Goal: Information Seeking & Learning: Learn about a topic

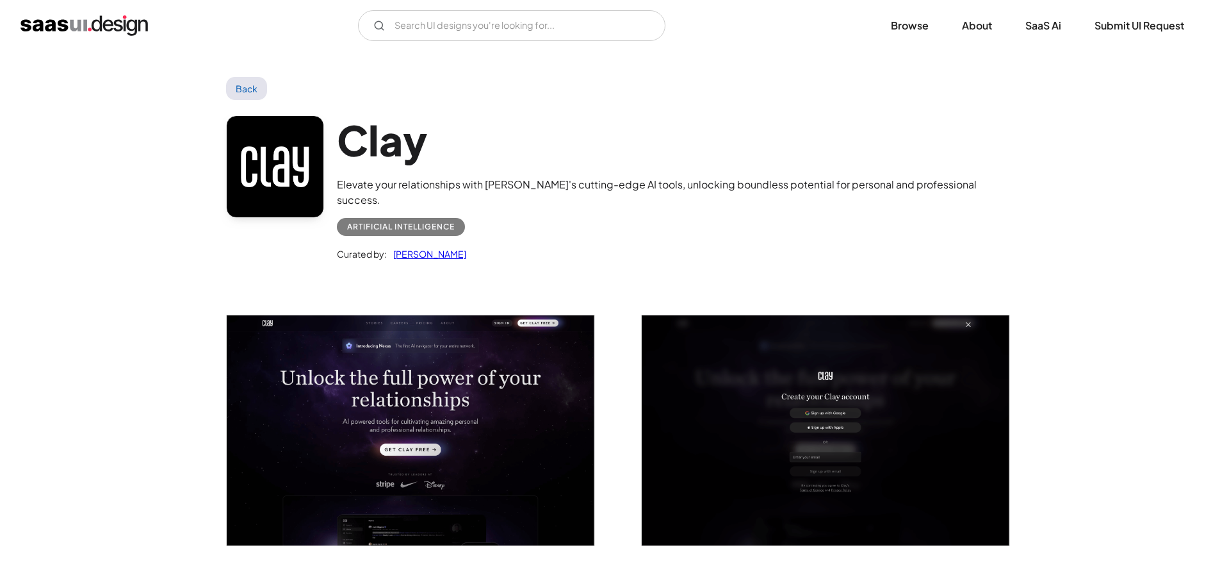
click at [457, 375] on img "open lightbox" at bounding box center [411, 430] width 368 height 230
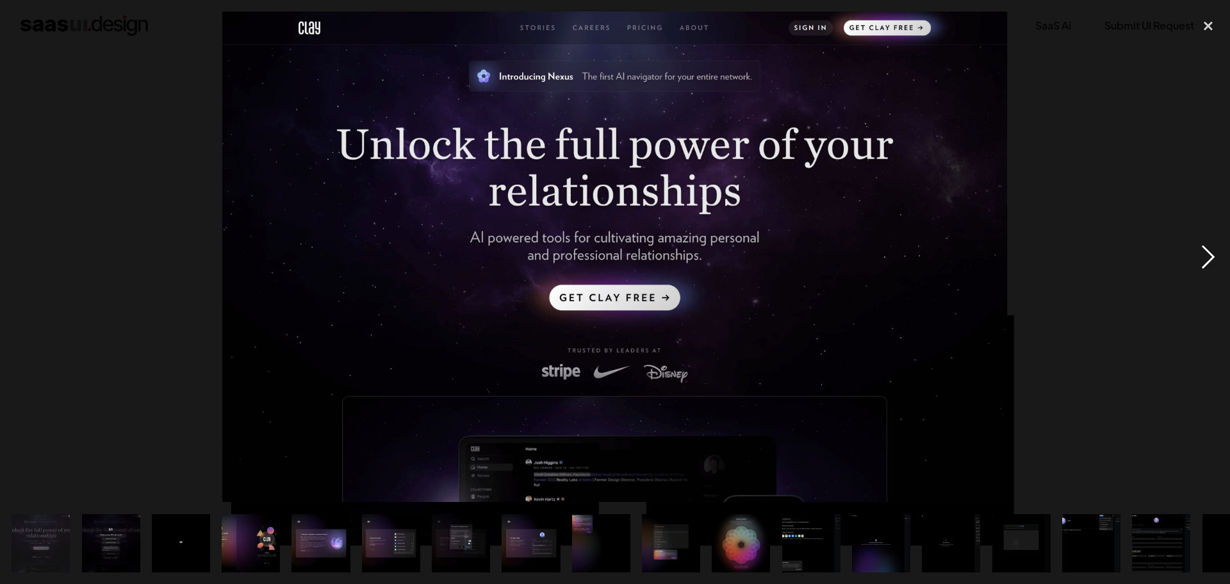
click at [1206, 257] on div "next image" at bounding box center [1208, 257] width 44 height 490
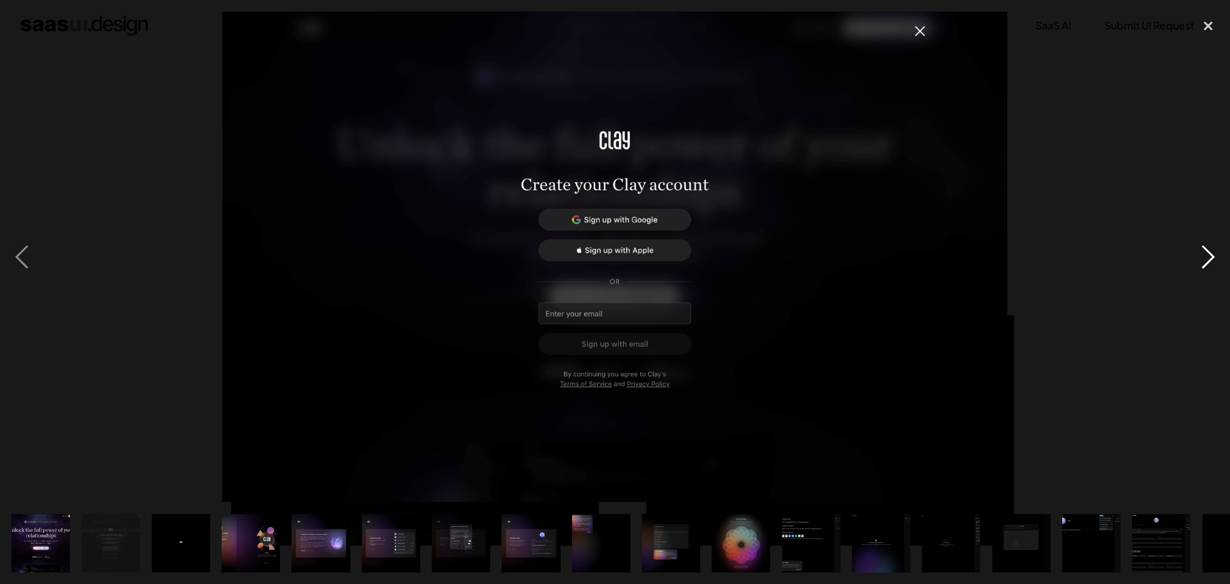
click at [1206, 257] on div "next image" at bounding box center [1208, 257] width 44 height 490
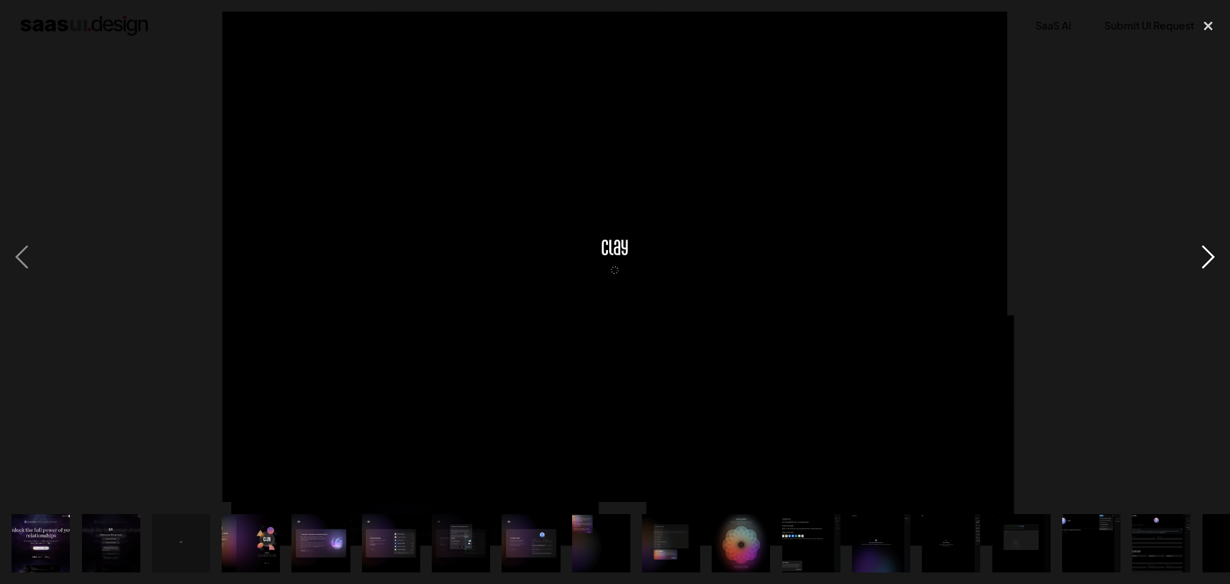
click at [1206, 257] on div "next image" at bounding box center [1208, 257] width 44 height 490
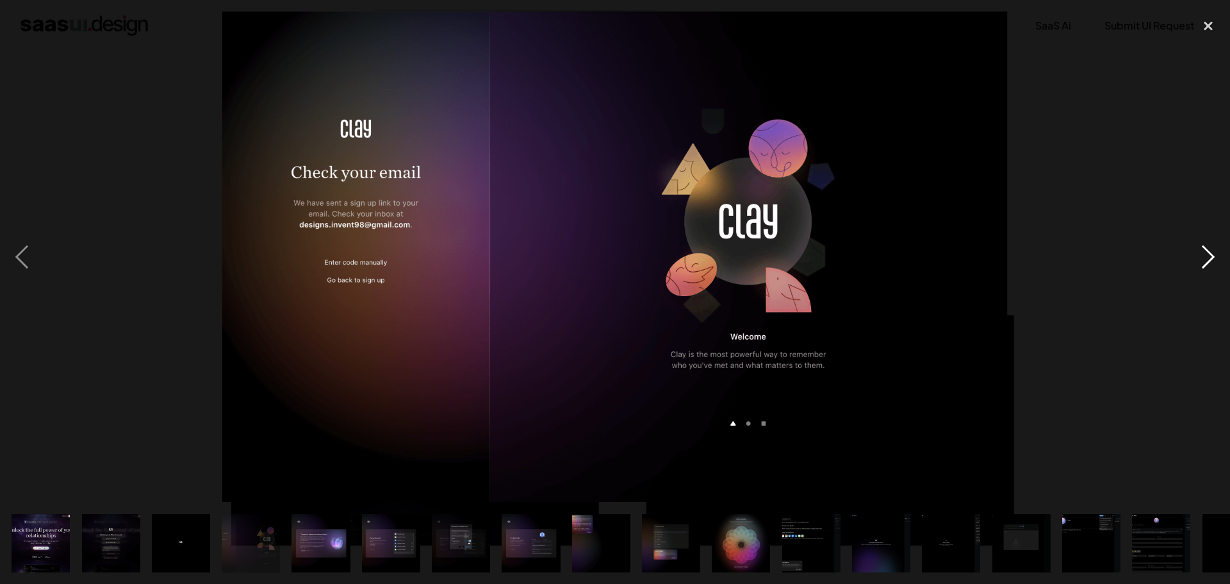
click at [1206, 257] on div "next image" at bounding box center [1208, 257] width 44 height 490
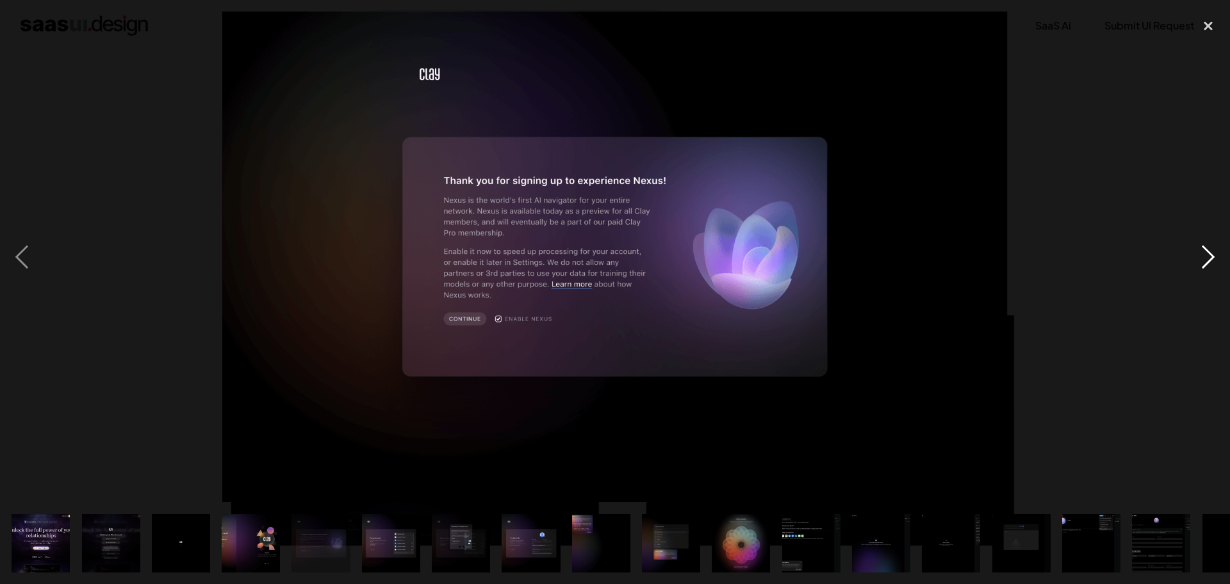
click at [1206, 257] on div "next image" at bounding box center [1208, 257] width 44 height 490
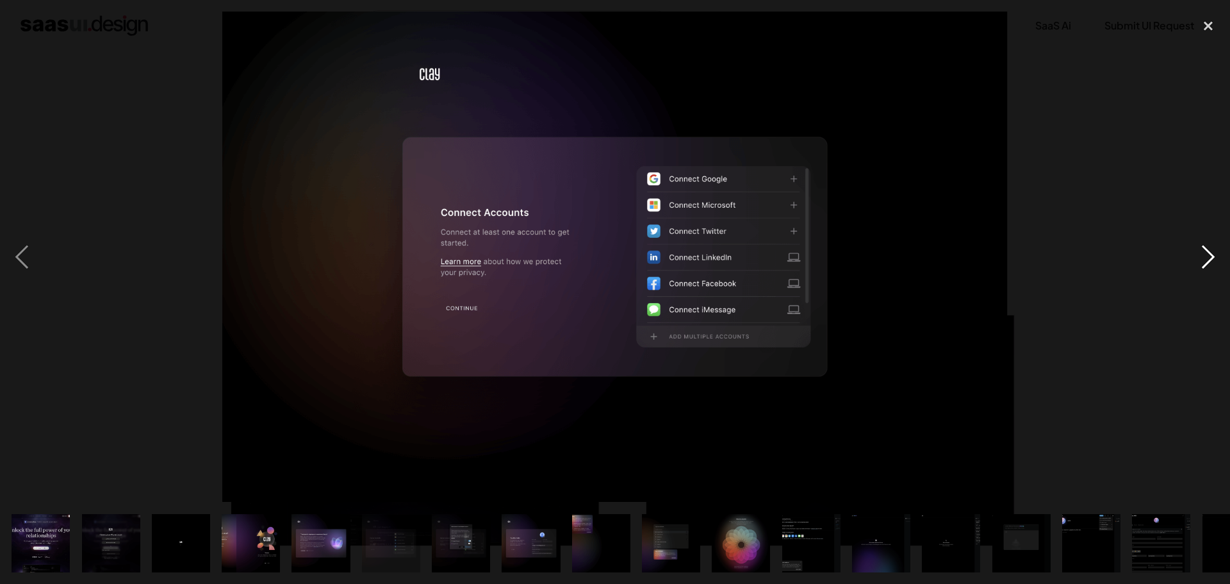
click at [1206, 257] on div "next image" at bounding box center [1208, 257] width 44 height 490
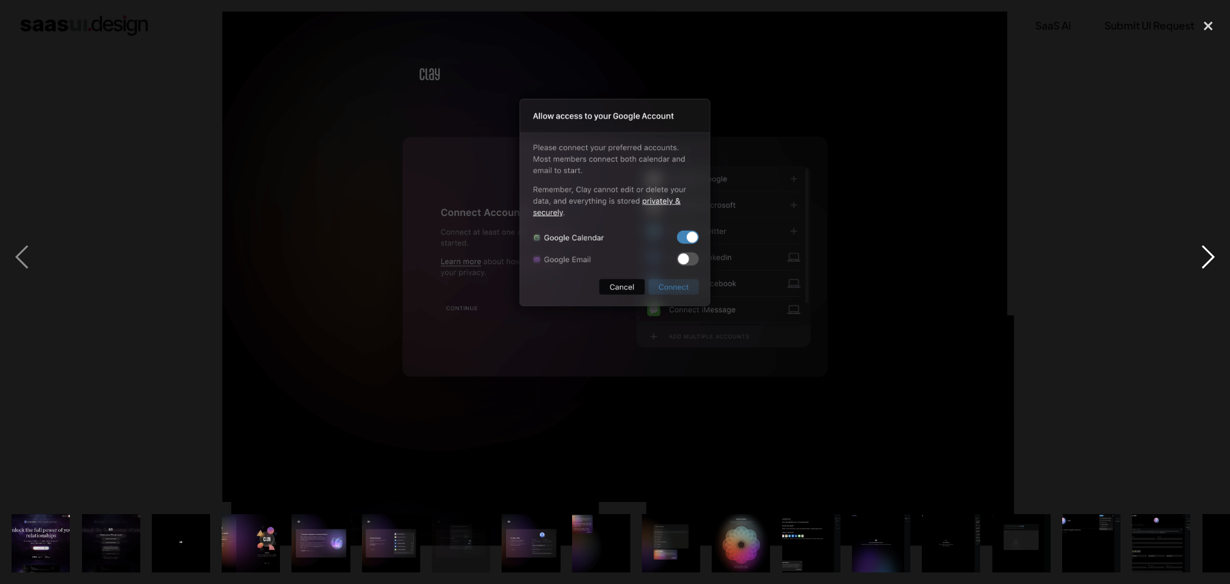
click at [1206, 257] on div "next image" at bounding box center [1208, 257] width 44 height 490
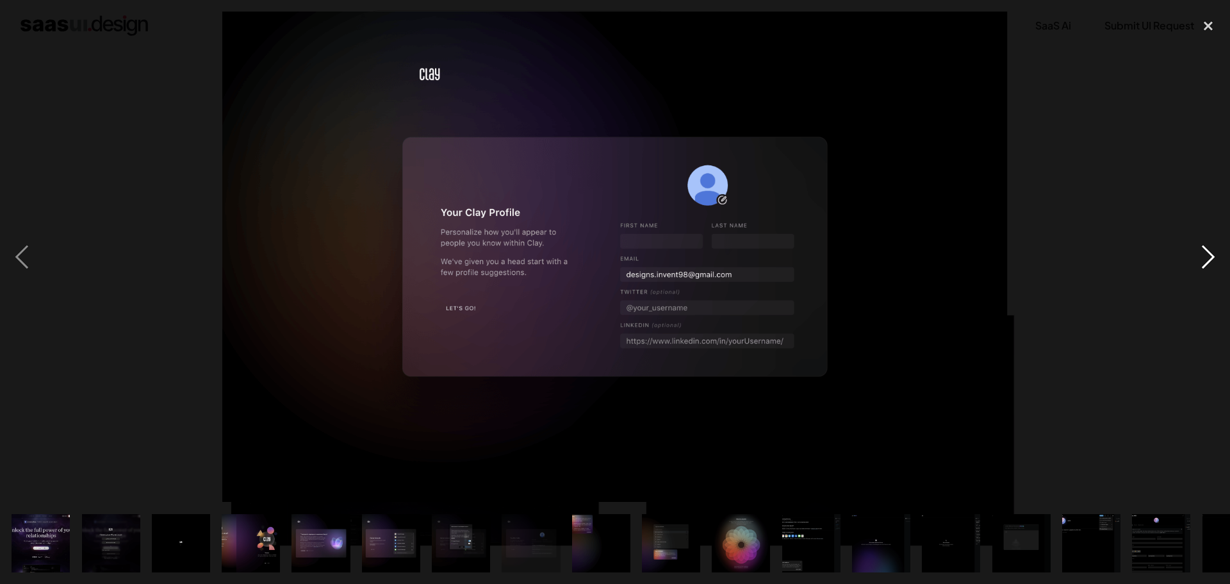
click at [1206, 257] on div "next image" at bounding box center [1208, 257] width 44 height 490
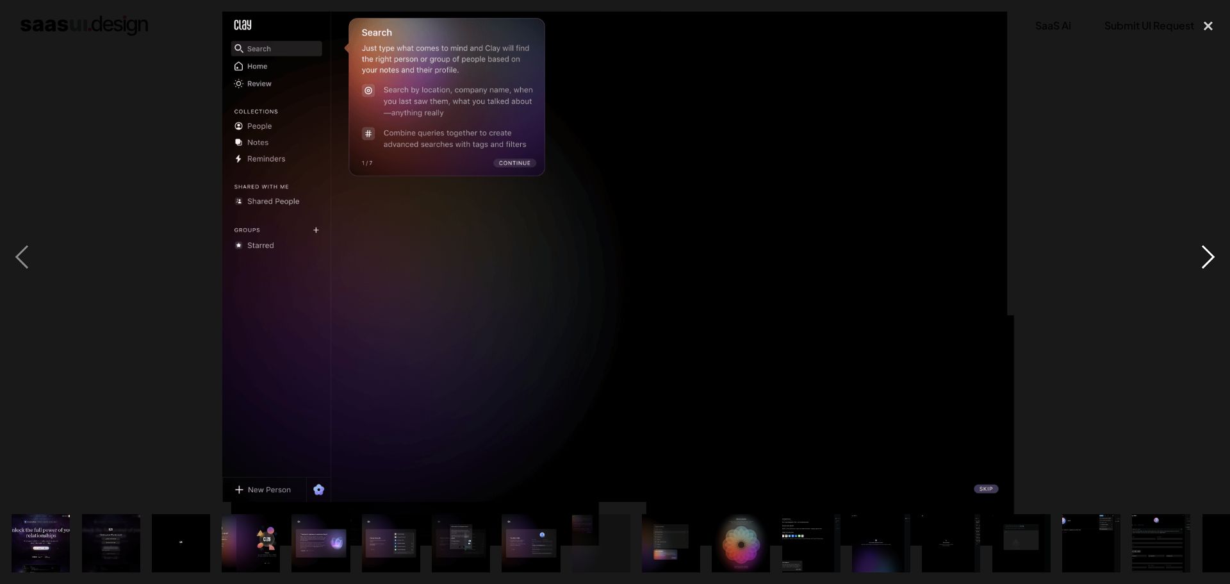
click at [1206, 257] on div "next image" at bounding box center [1208, 257] width 44 height 490
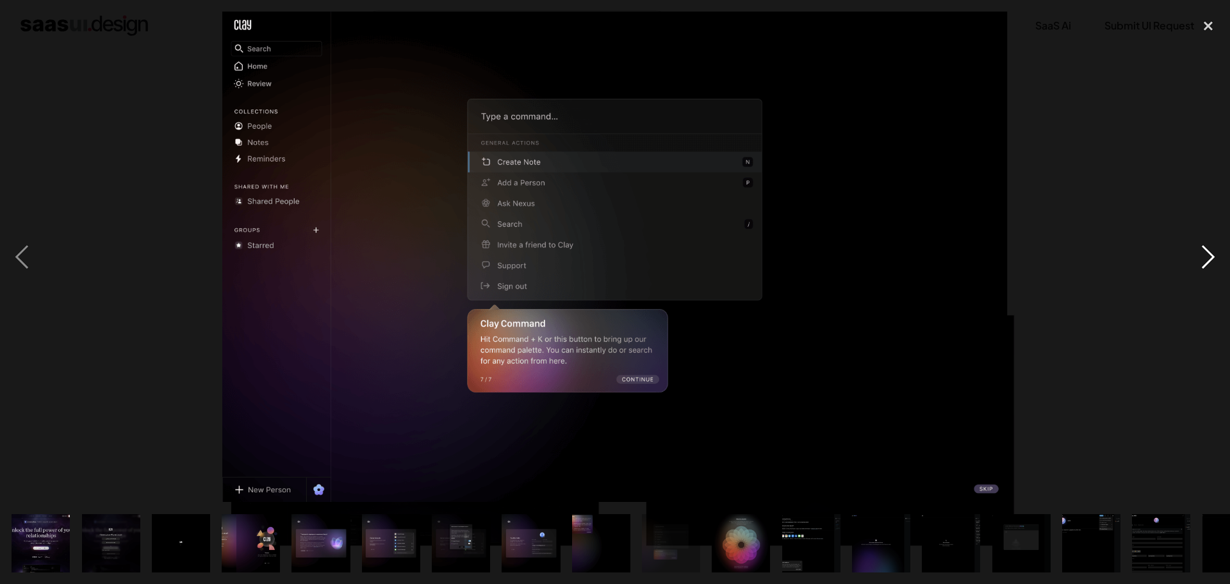
click at [1206, 257] on div "next image" at bounding box center [1208, 257] width 44 height 490
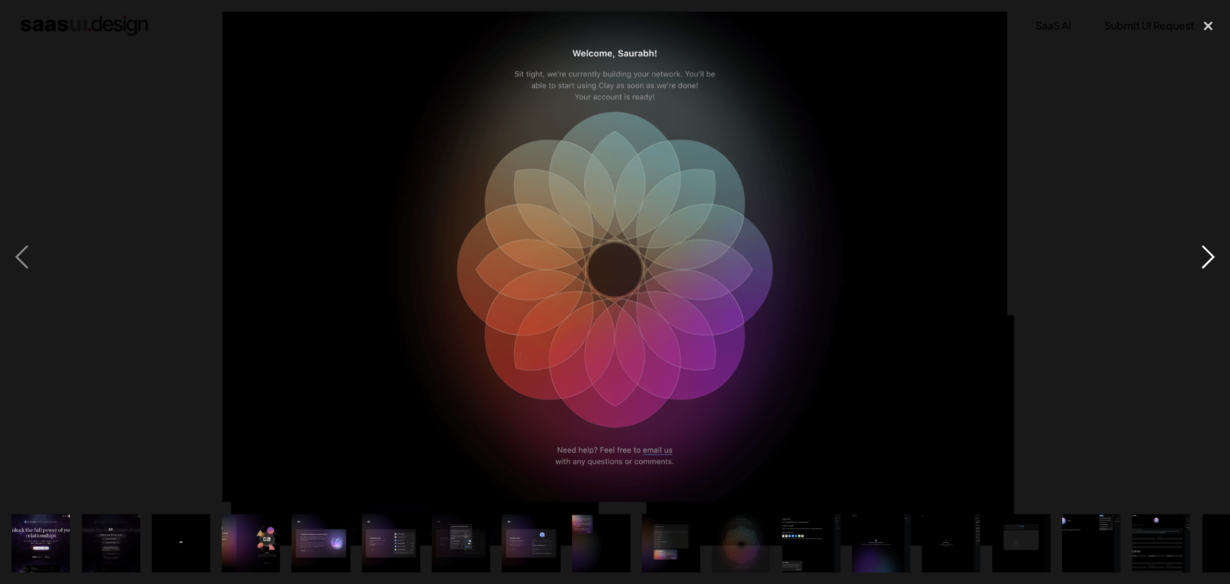
click at [1206, 257] on div "next image" at bounding box center [1208, 257] width 44 height 490
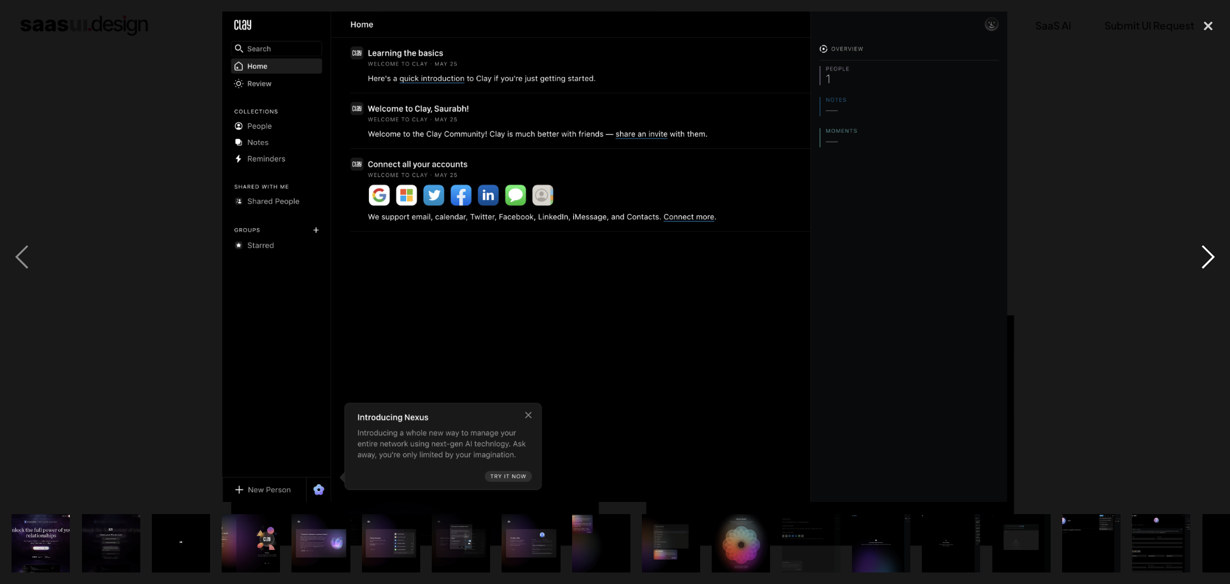
click at [1206, 257] on div "next image" at bounding box center [1208, 257] width 44 height 490
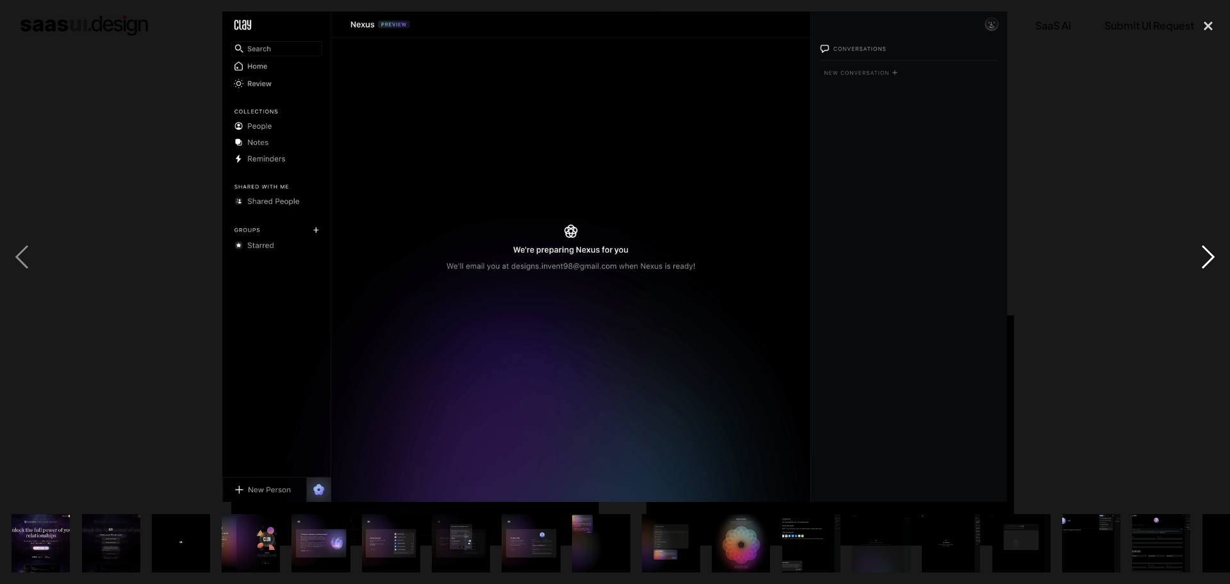
click at [1206, 257] on div "next image" at bounding box center [1208, 257] width 44 height 490
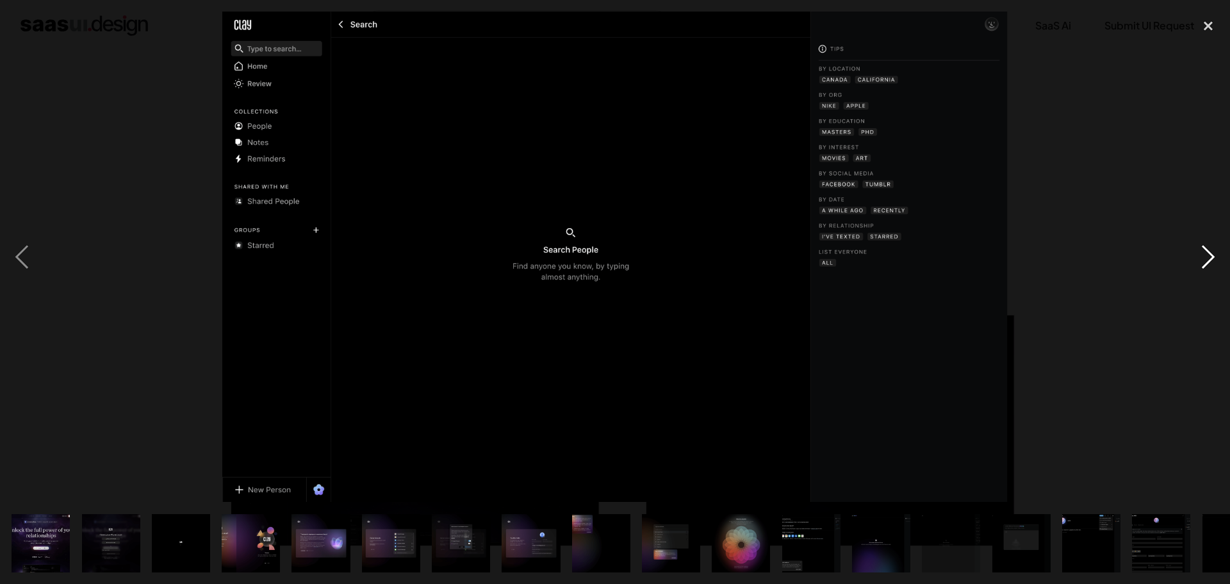
click at [1206, 257] on div "next image" at bounding box center [1208, 257] width 44 height 490
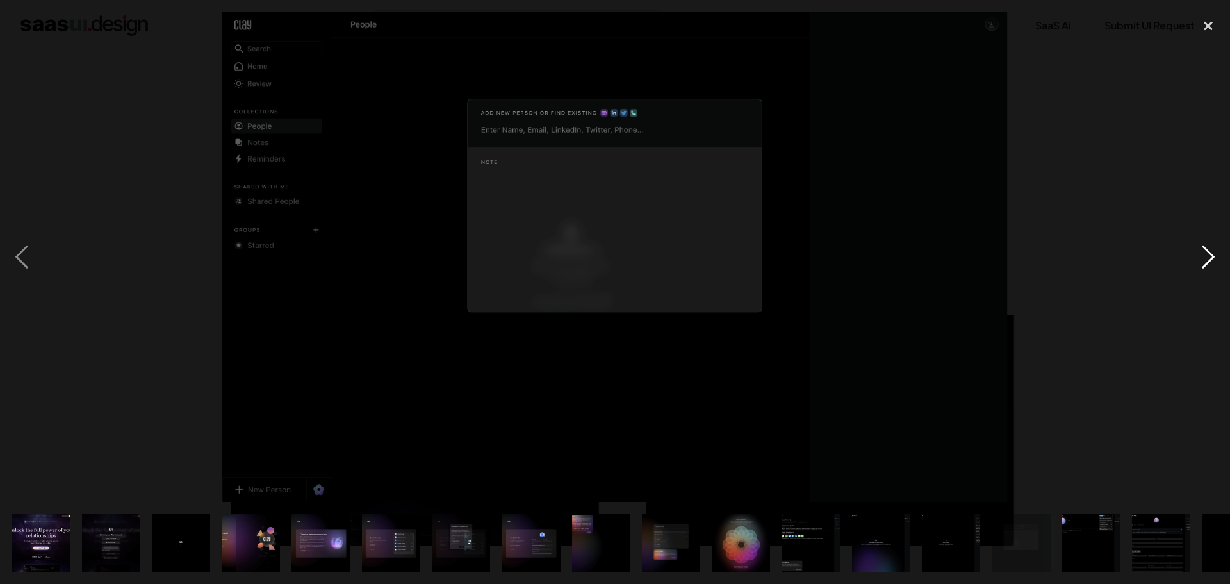
click at [1206, 257] on div "next image" at bounding box center [1208, 257] width 44 height 490
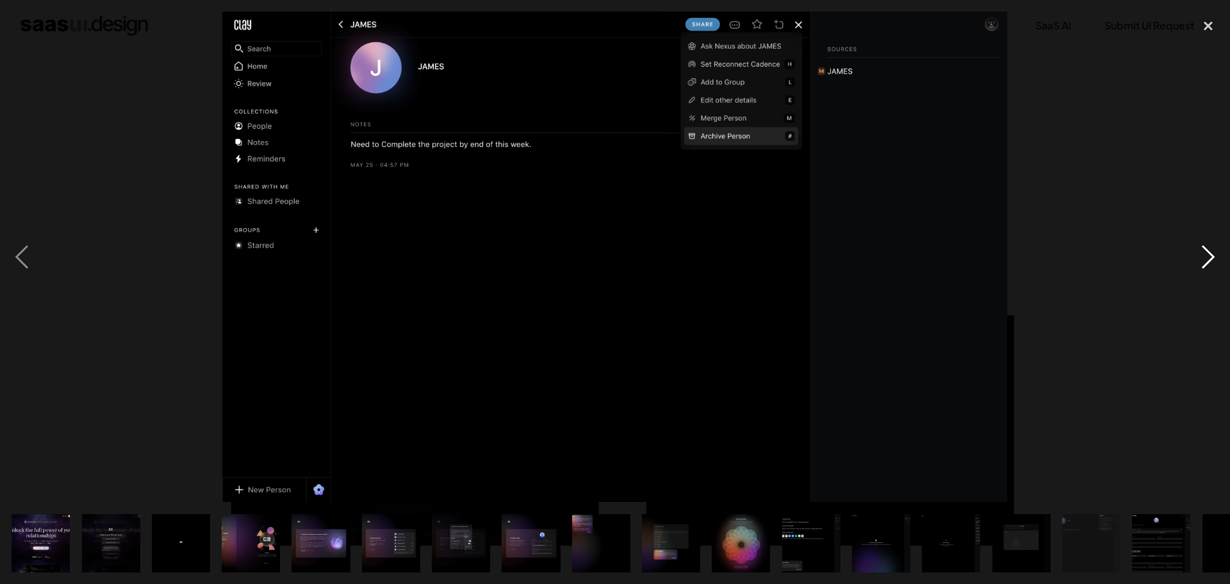
click at [1206, 257] on div "next image" at bounding box center [1208, 257] width 44 height 490
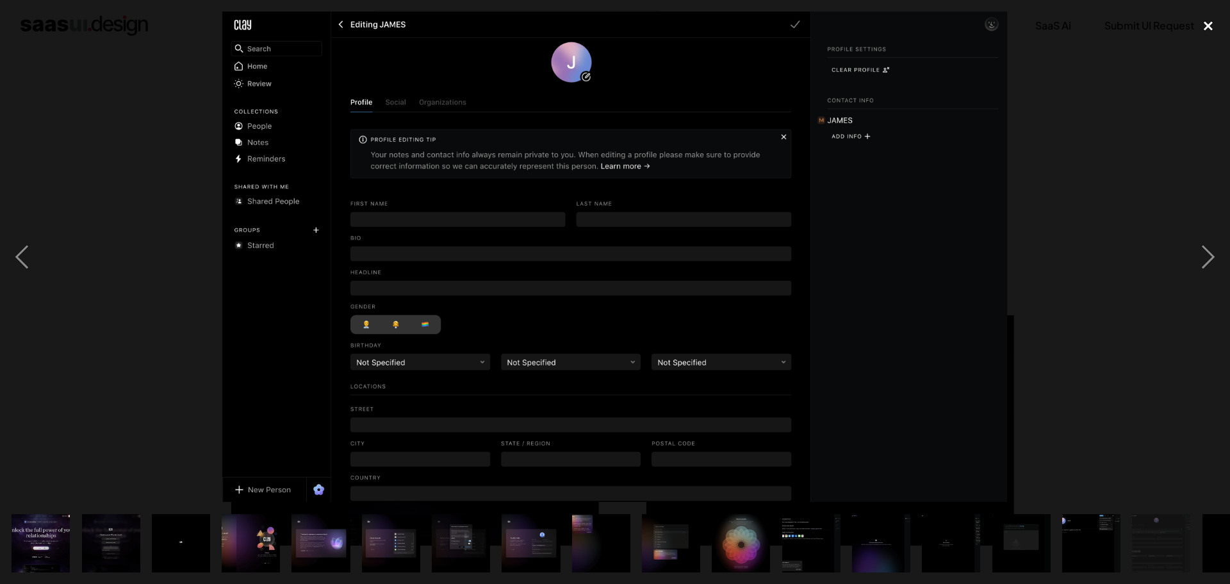
click at [1211, 27] on div "close lightbox" at bounding box center [1208, 26] width 44 height 28
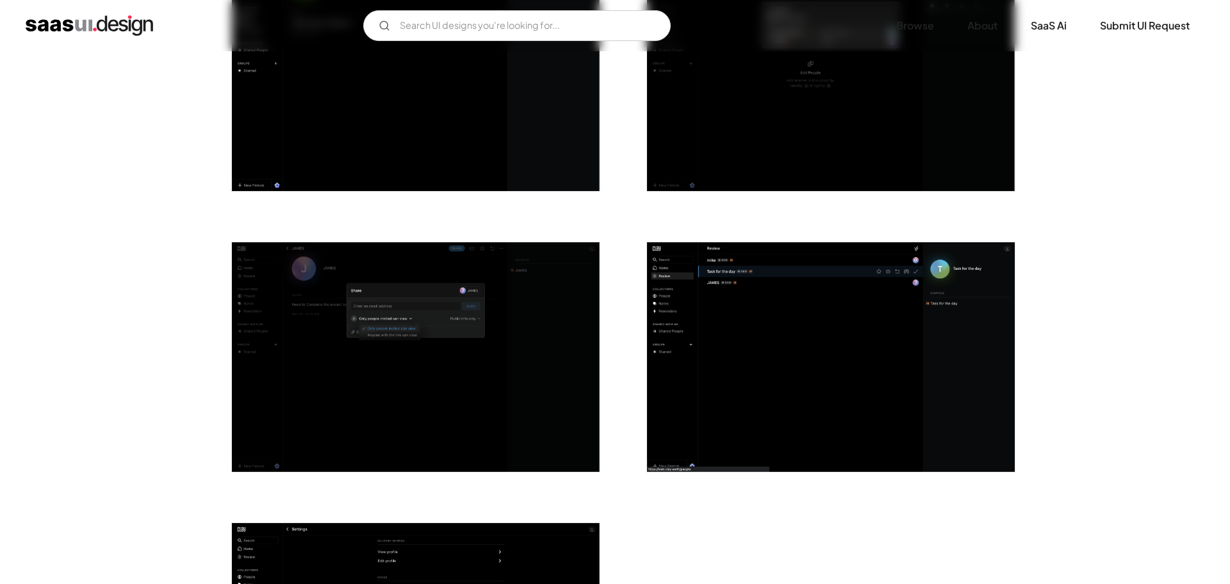
scroll to position [3203, 0]
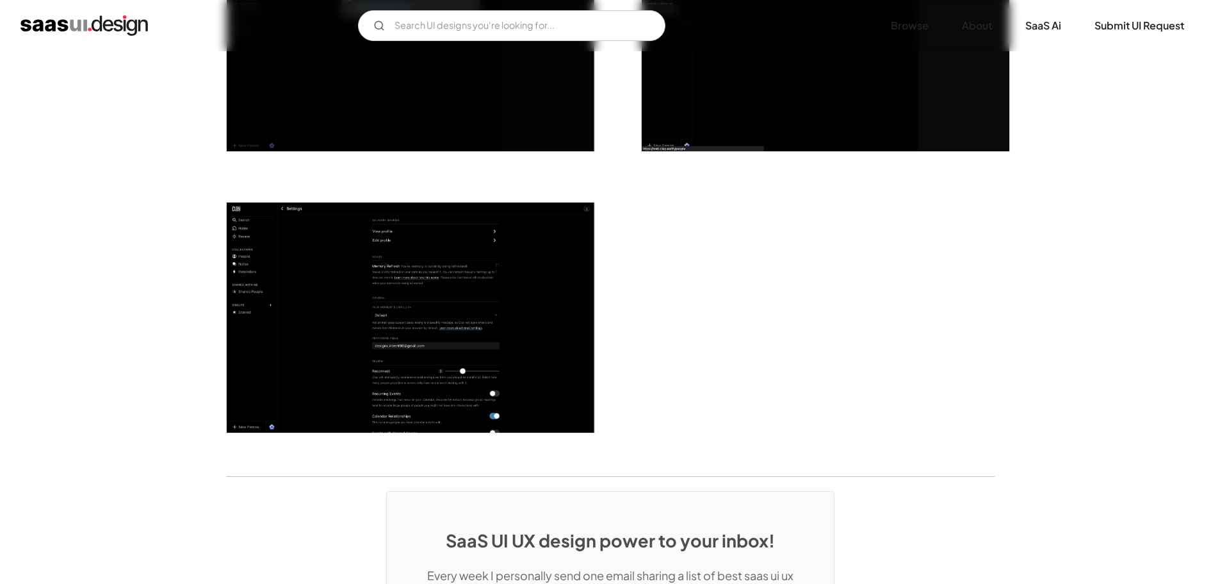
click at [443, 289] on img "open lightbox" at bounding box center [411, 317] width 368 height 230
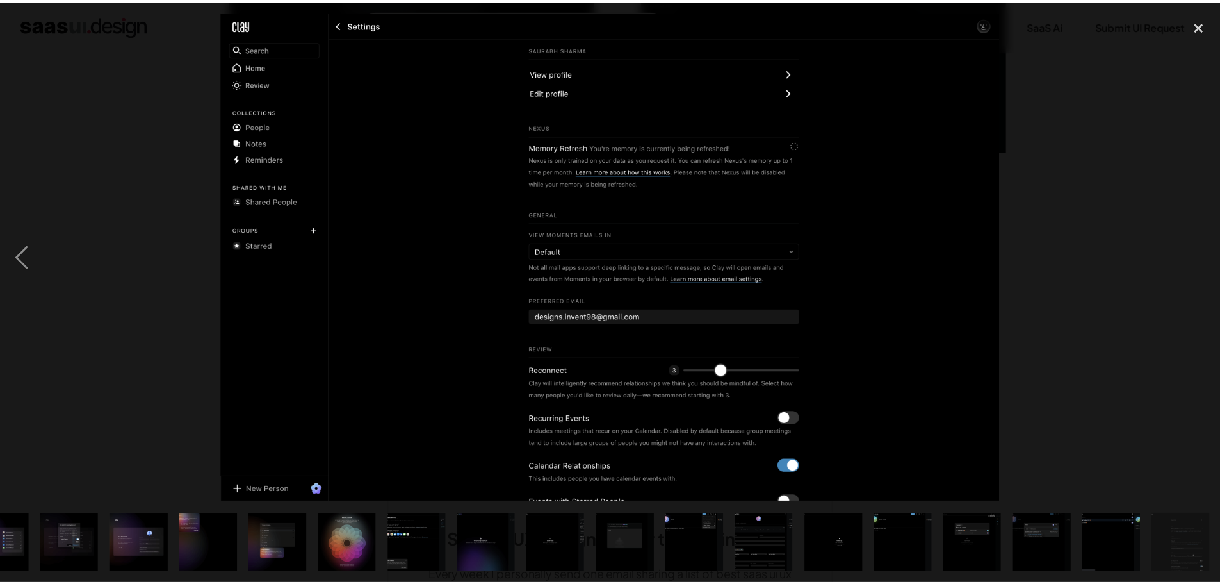
scroll to position [0, 392]
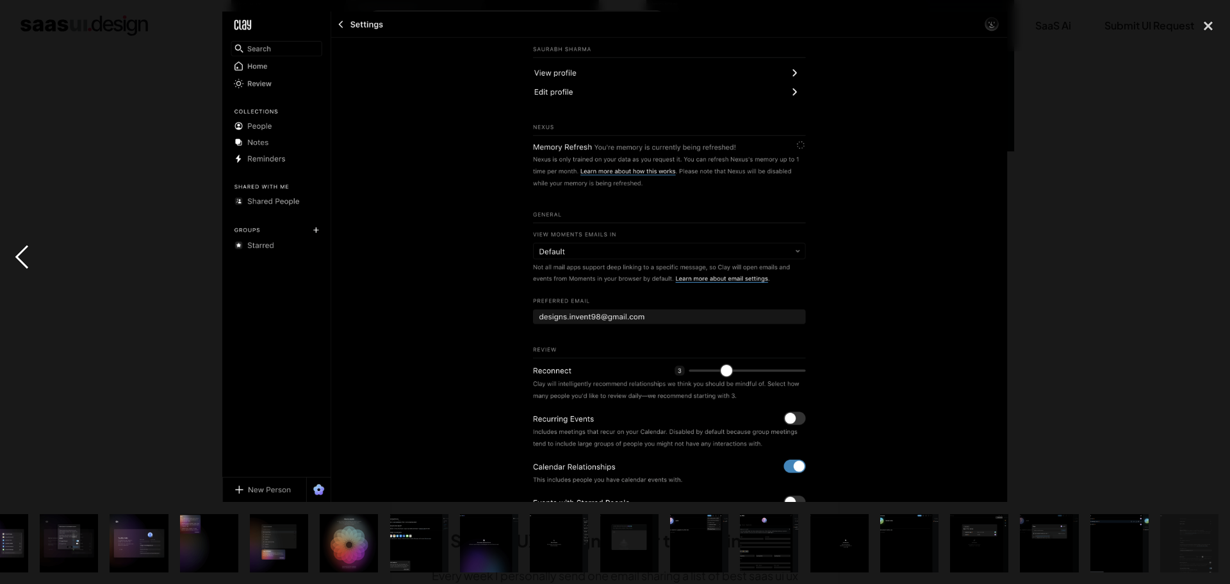
click at [28, 254] on div "previous image" at bounding box center [22, 257] width 44 height 490
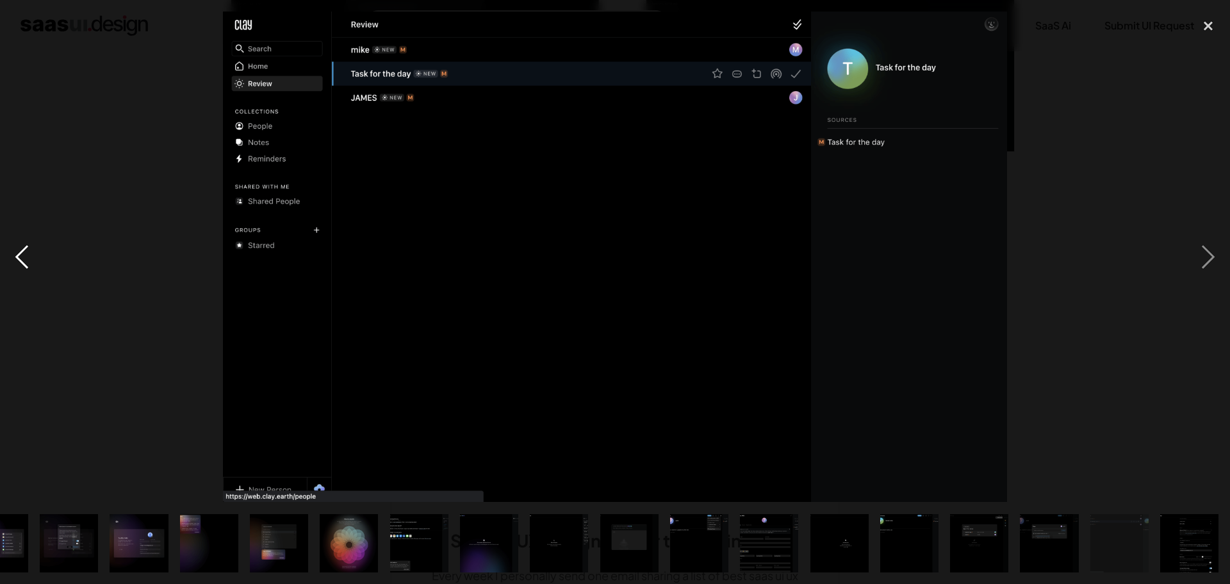
click at [28, 254] on div "previous image" at bounding box center [22, 257] width 44 height 490
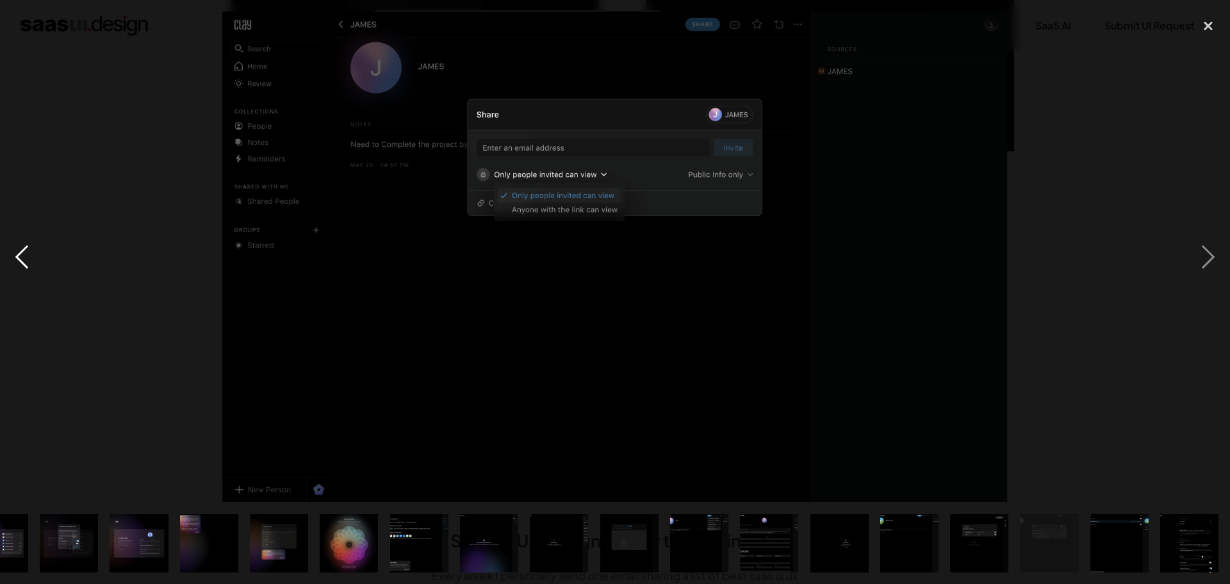
click at [28, 254] on div "previous image" at bounding box center [22, 257] width 44 height 490
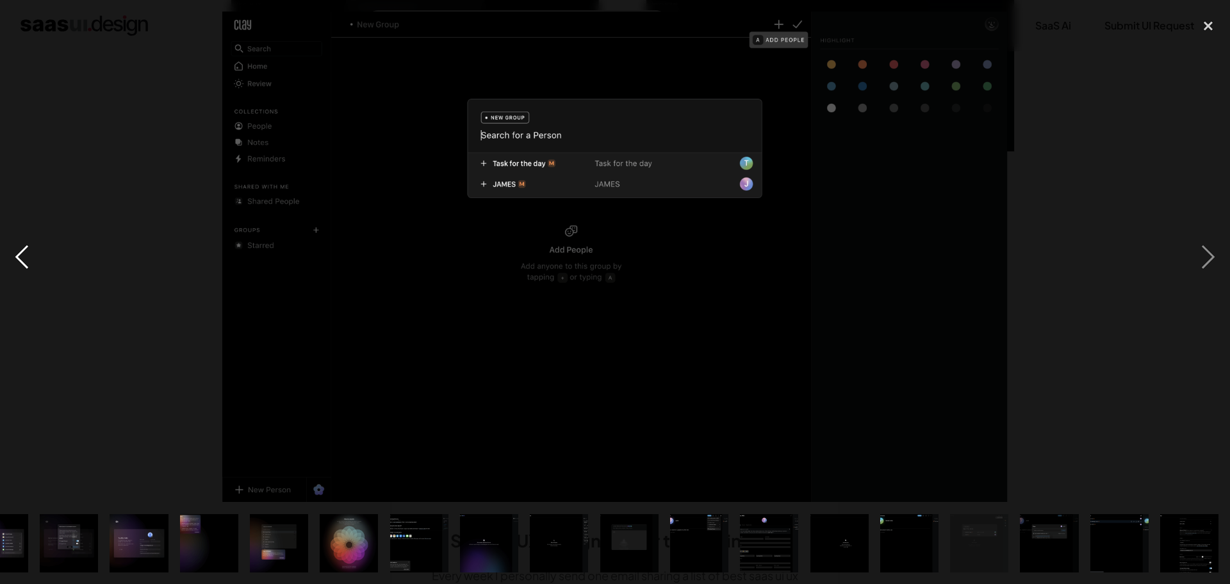
click at [28, 254] on div "previous image" at bounding box center [22, 257] width 44 height 490
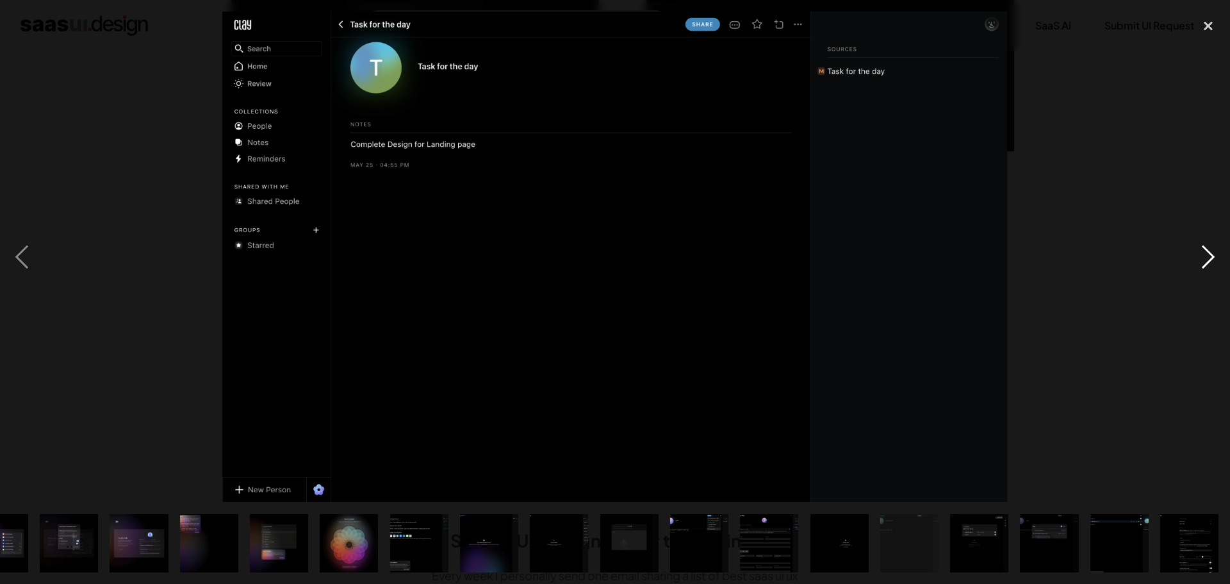
click at [1197, 70] on div "next image" at bounding box center [1208, 257] width 44 height 490
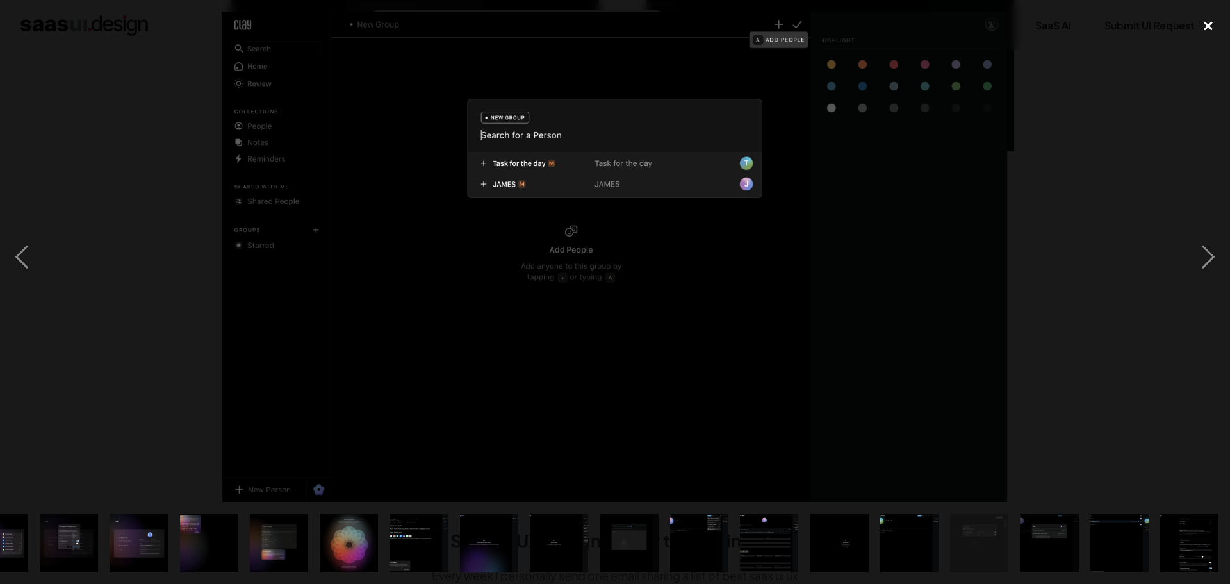
click at [1205, 29] on div "close lightbox" at bounding box center [1208, 26] width 44 height 28
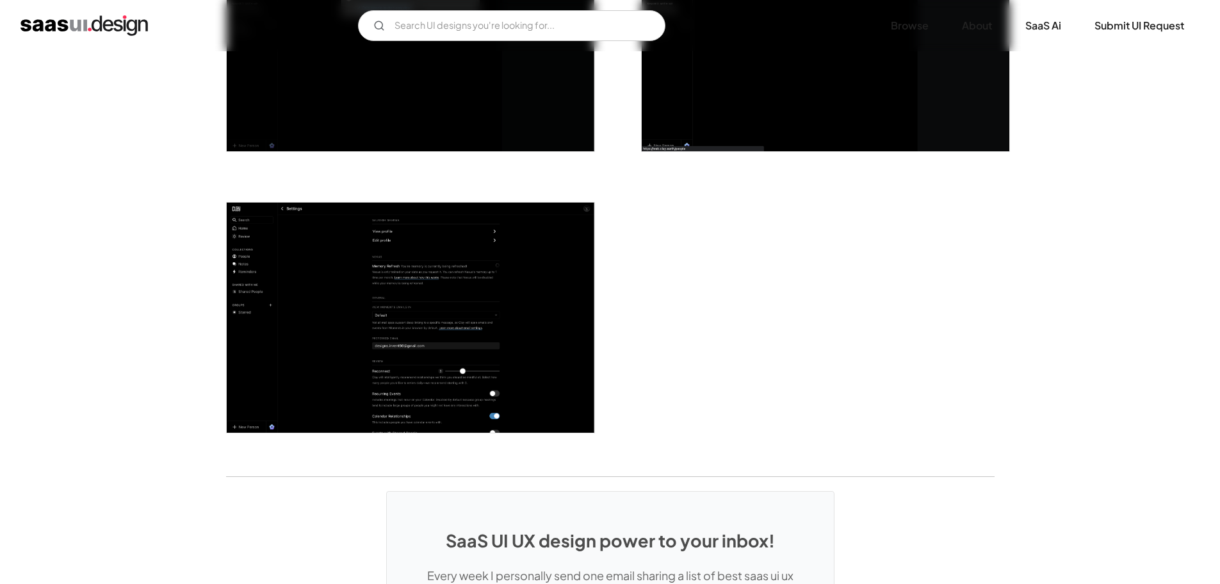
scroll to position [0, 0]
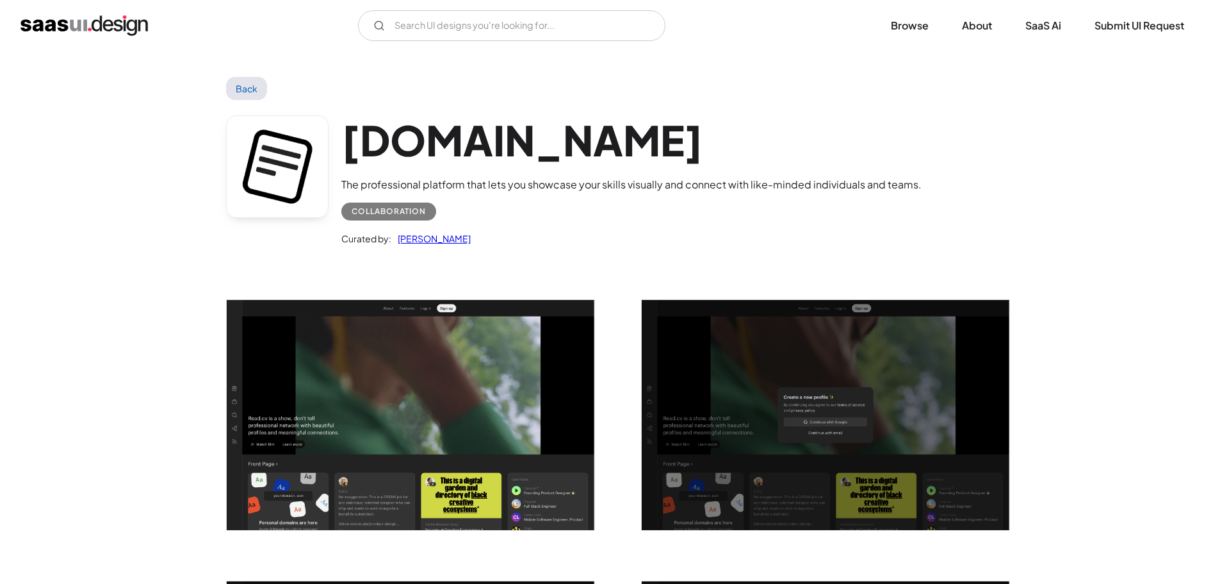
click at [394, 420] on img "open lightbox" at bounding box center [411, 415] width 368 height 230
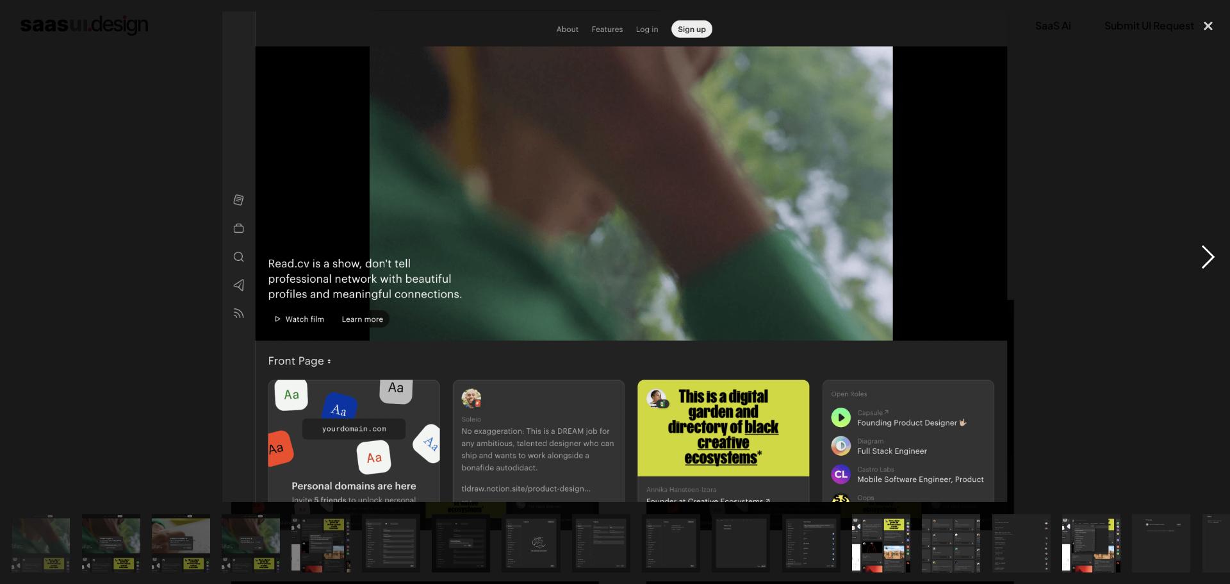
click at [1195, 259] on div "next image" at bounding box center [1208, 257] width 44 height 490
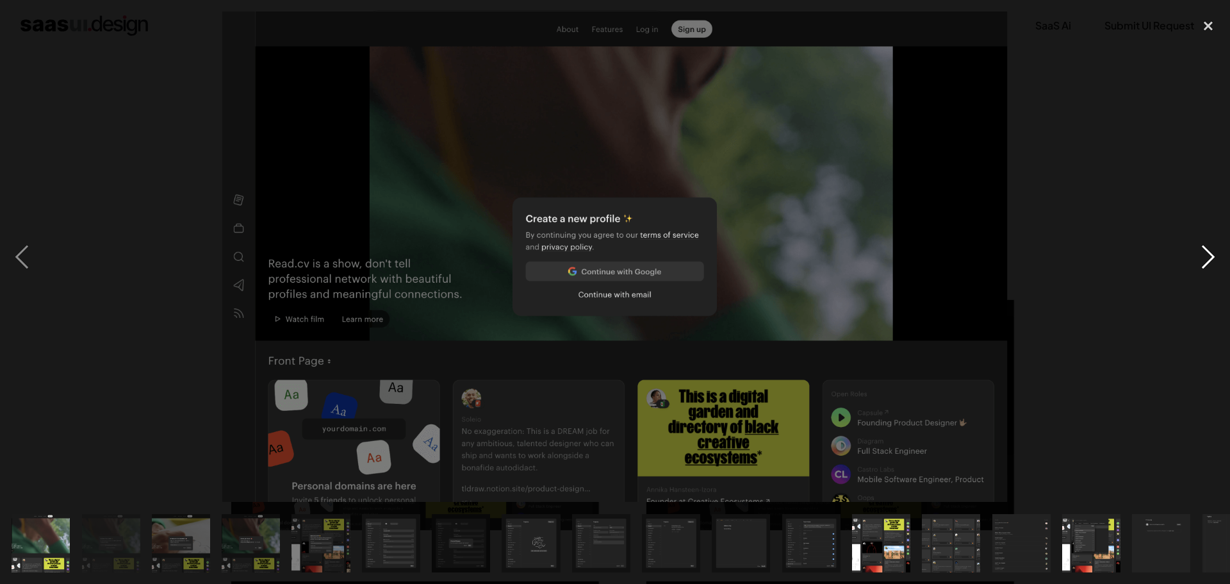
click at [1195, 259] on div "next image" at bounding box center [1208, 257] width 44 height 490
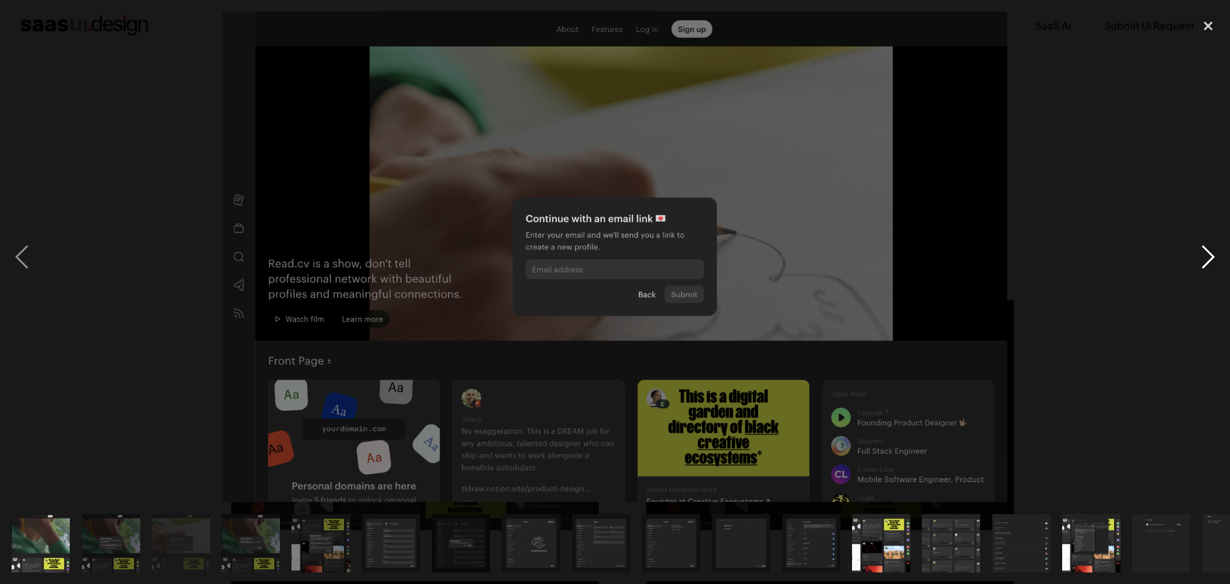
click at [1195, 259] on div "next image" at bounding box center [1208, 257] width 44 height 490
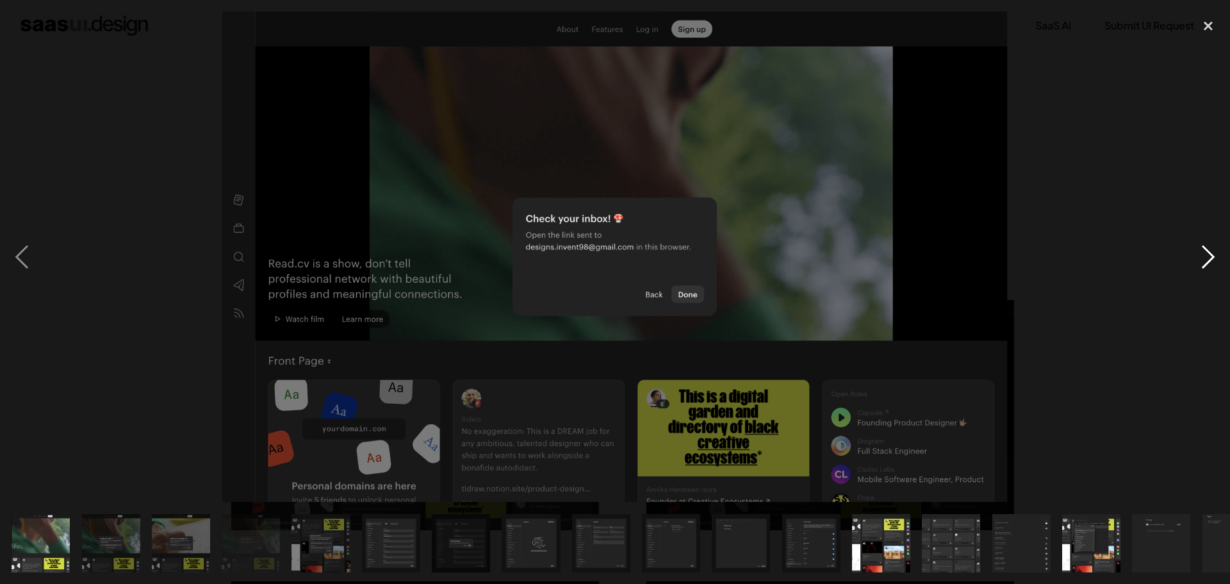
click at [1195, 259] on div "next image" at bounding box center [1208, 257] width 44 height 490
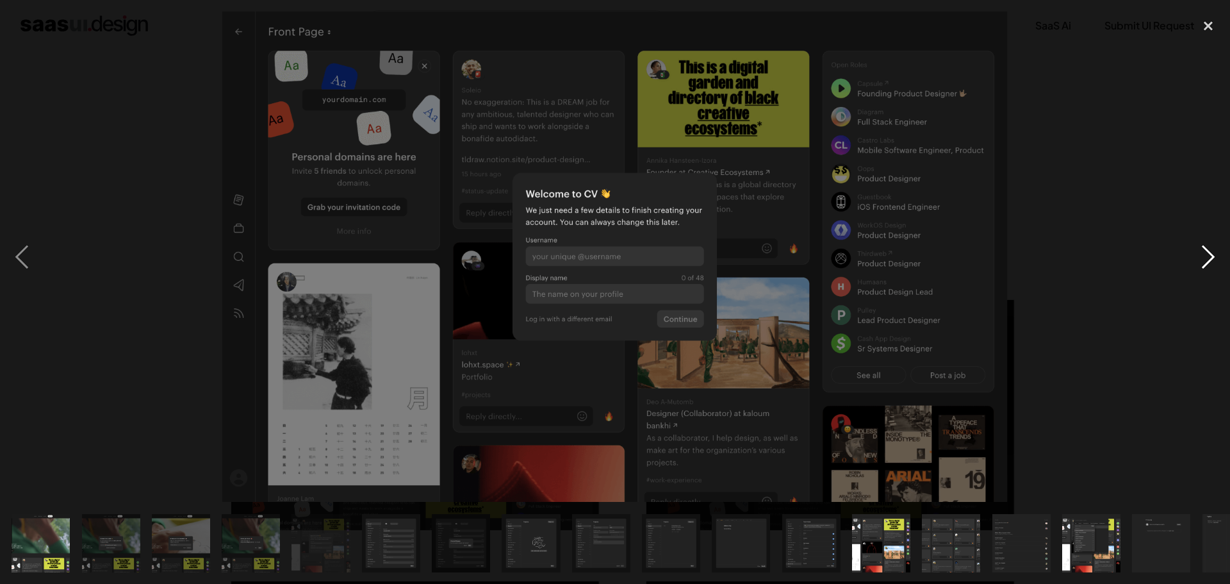
click at [1195, 259] on div "next image" at bounding box center [1208, 257] width 44 height 490
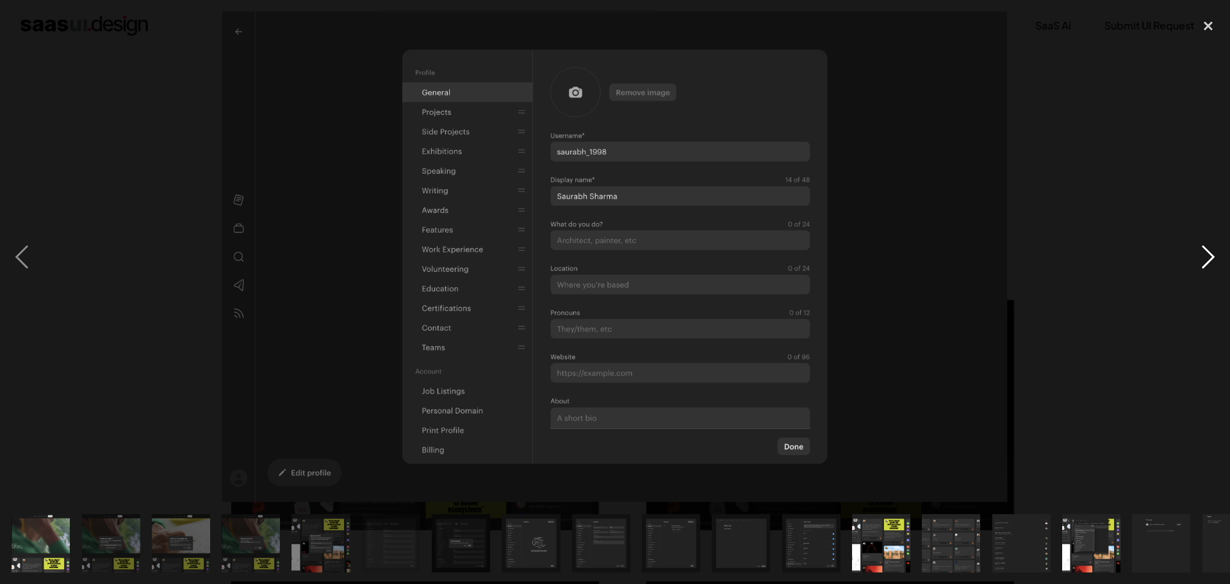
click at [1195, 259] on div "next image" at bounding box center [1208, 257] width 44 height 490
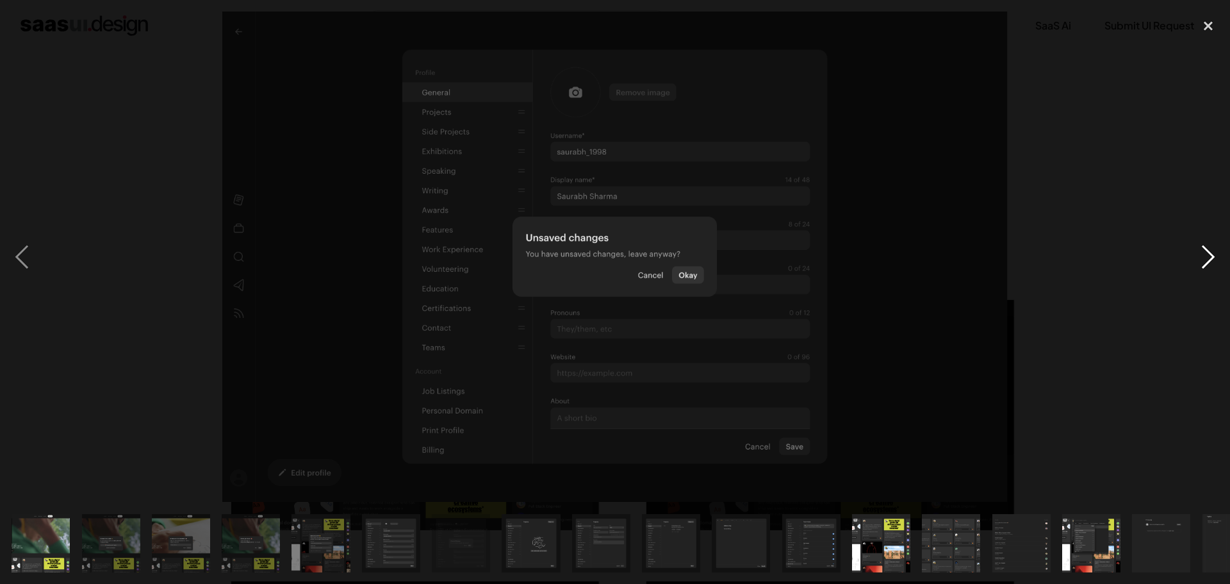
click at [1195, 259] on div "next image" at bounding box center [1208, 257] width 44 height 490
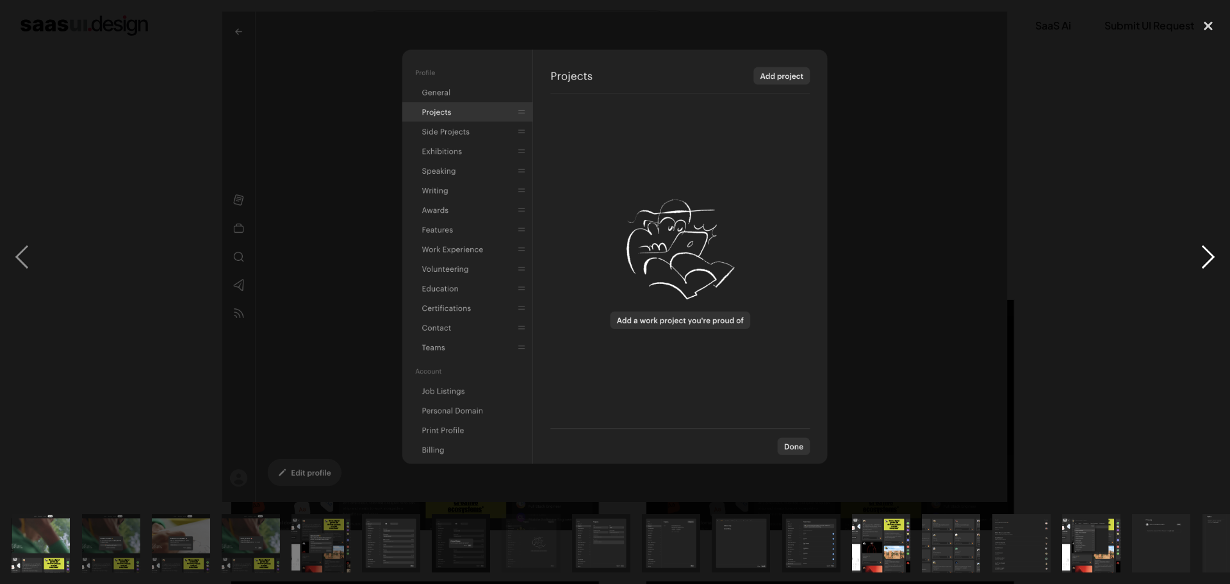
click at [1195, 259] on div "next image" at bounding box center [1208, 257] width 44 height 490
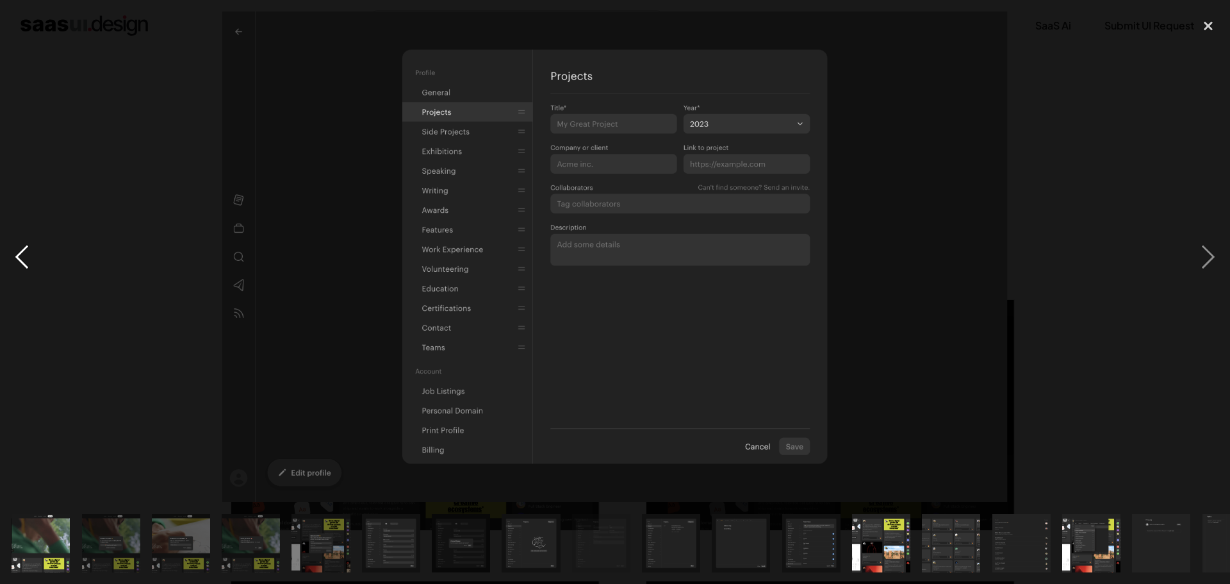
click at [31, 256] on div "previous image" at bounding box center [22, 257] width 44 height 490
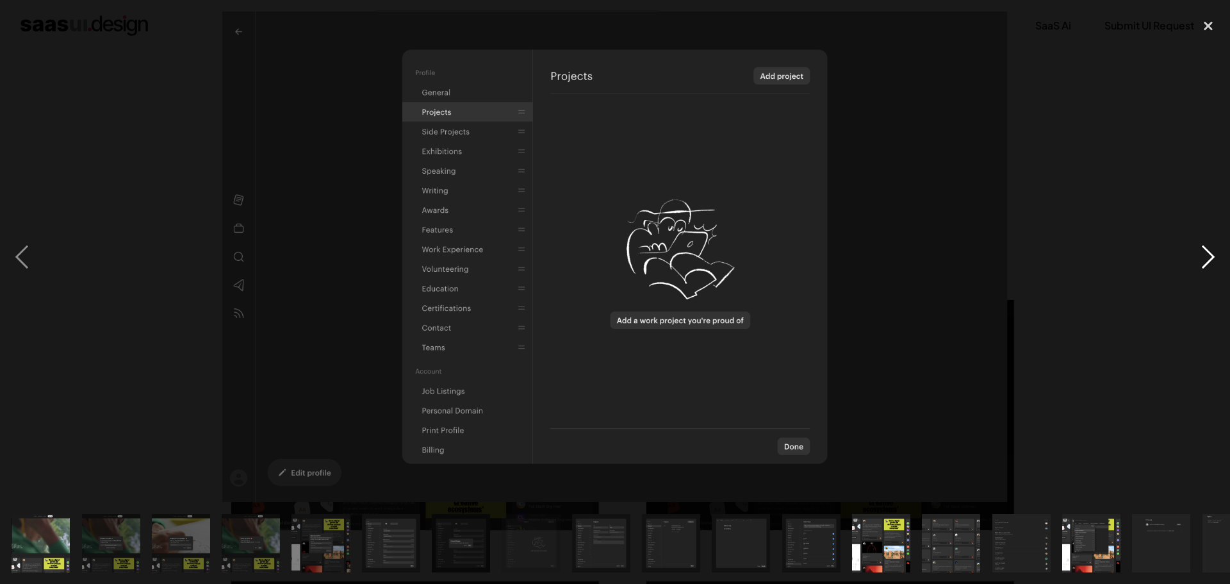
click at [1194, 261] on div "next image" at bounding box center [1208, 257] width 44 height 490
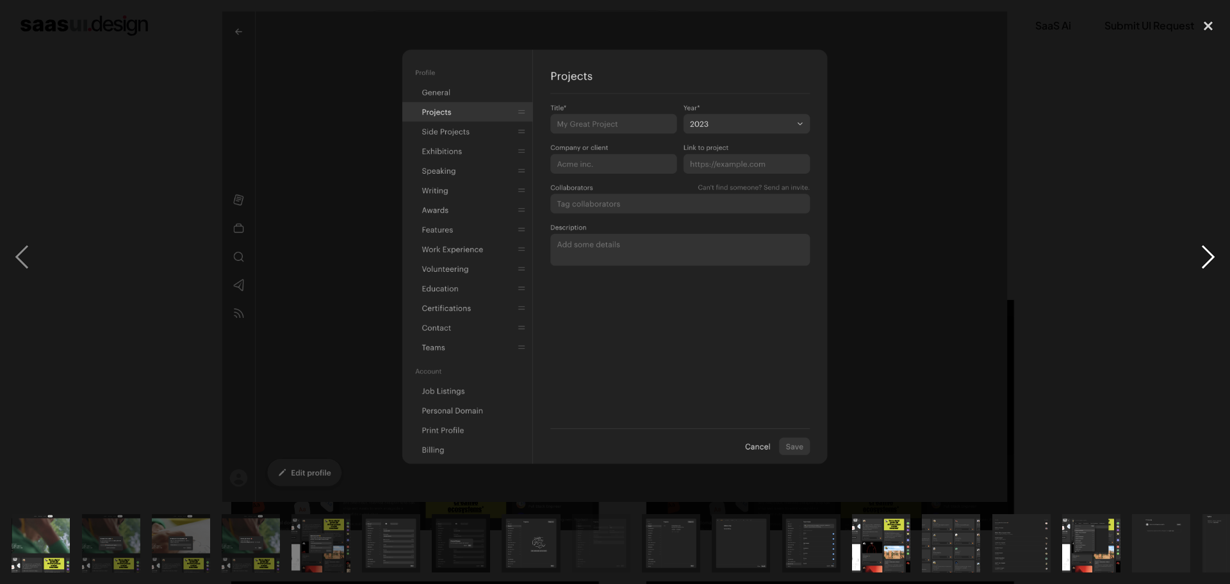
click at [1194, 261] on div "next image" at bounding box center [1208, 257] width 44 height 490
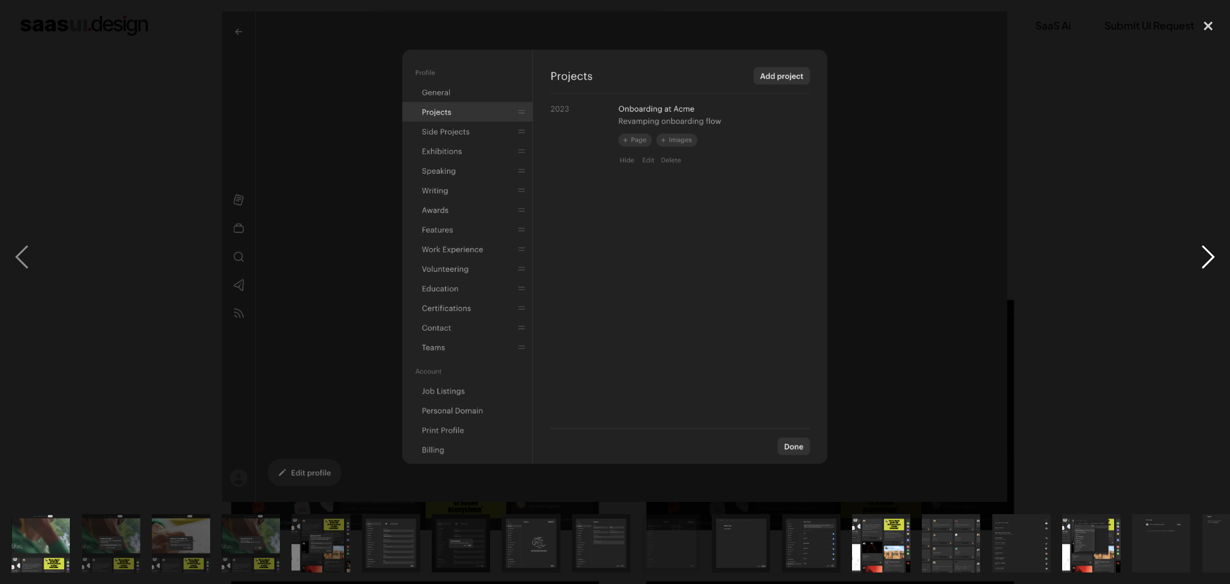
click at [1194, 261] on div "next image" at bounding box center [1208, 257] width 44 height 490
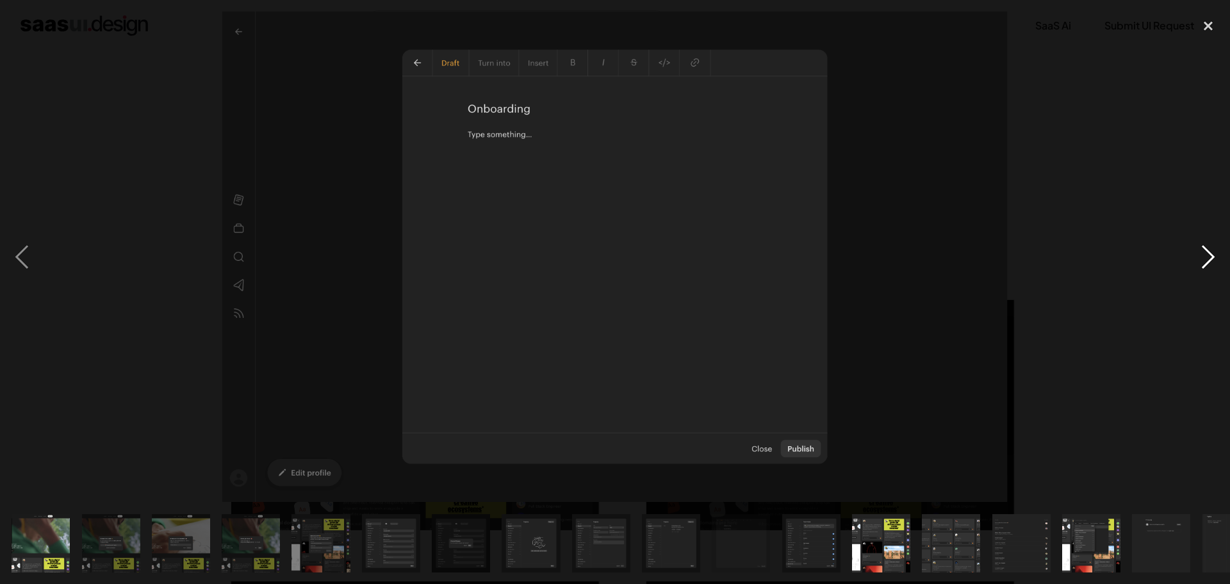
click at [1194, 261] on div "next image" at bounding box center [1208, 257] width 44 height 490
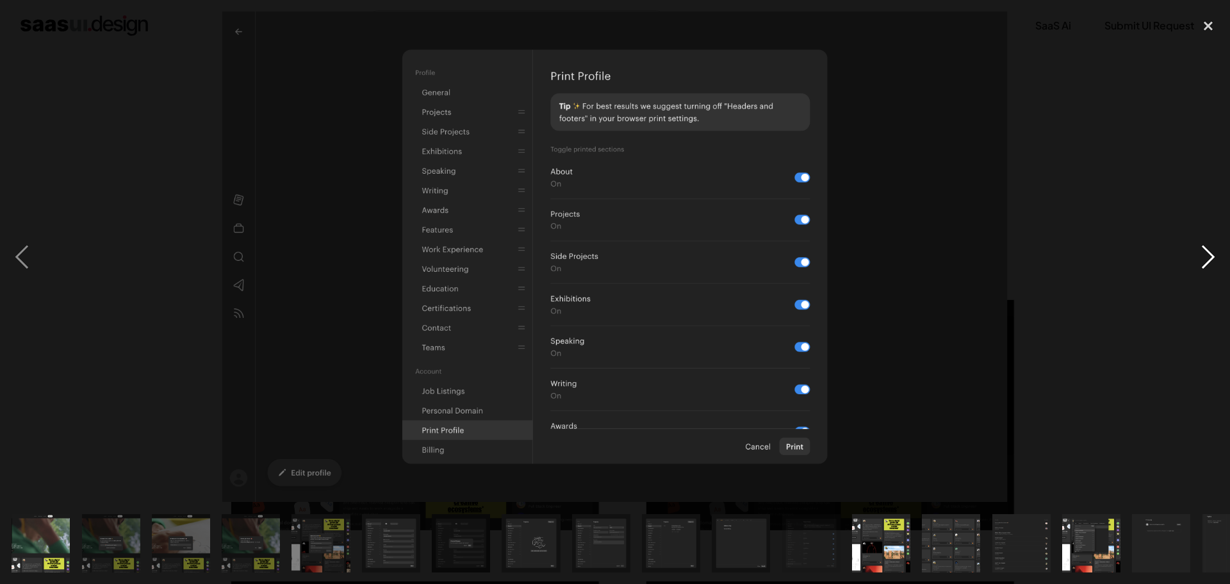
click at [1194, 261] on div "next image" at bounding box center [1208, 257] width 44 height 490
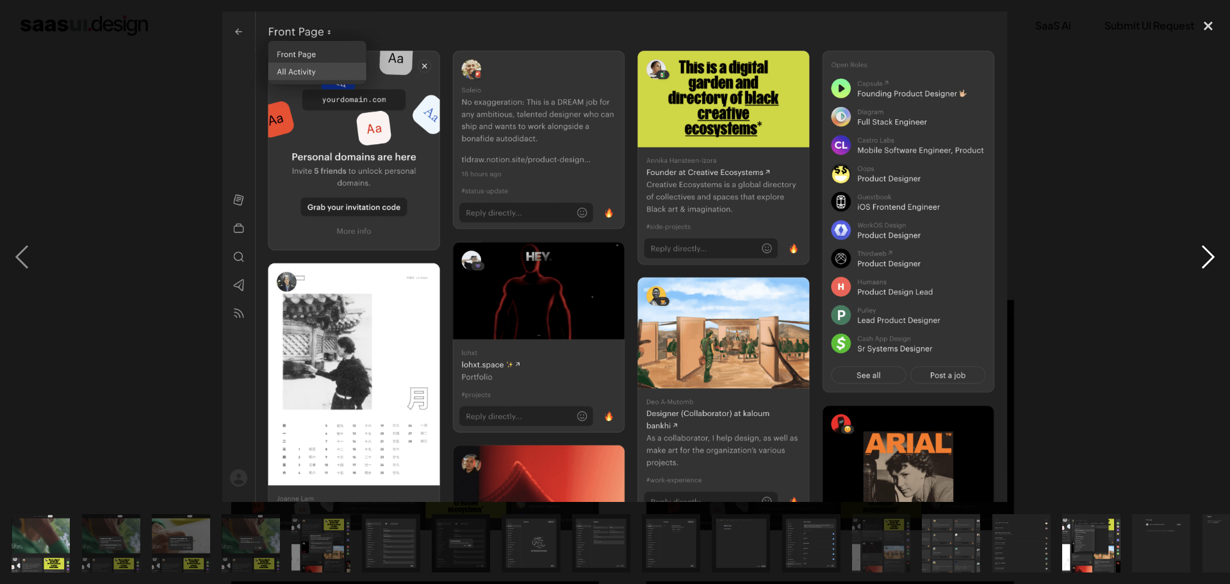
click at [1194, 261] on div "next image" at bounding box center [1208, 257] width 44 height 490
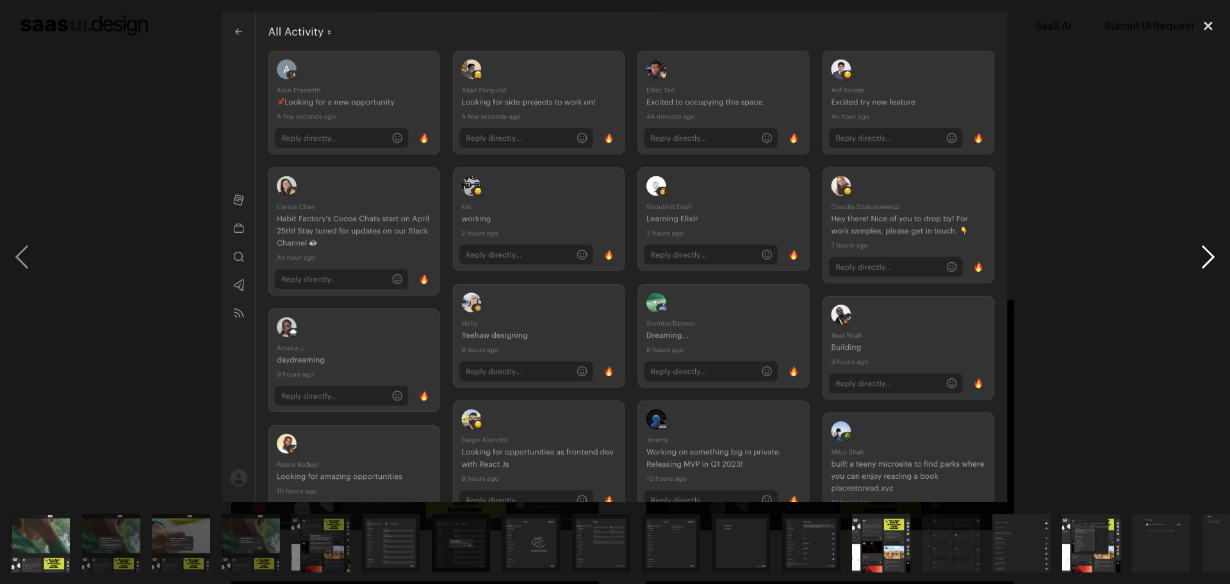
click at [1194, 261] on div "next image" at bounding box center [1208, 257] width 44 height 490
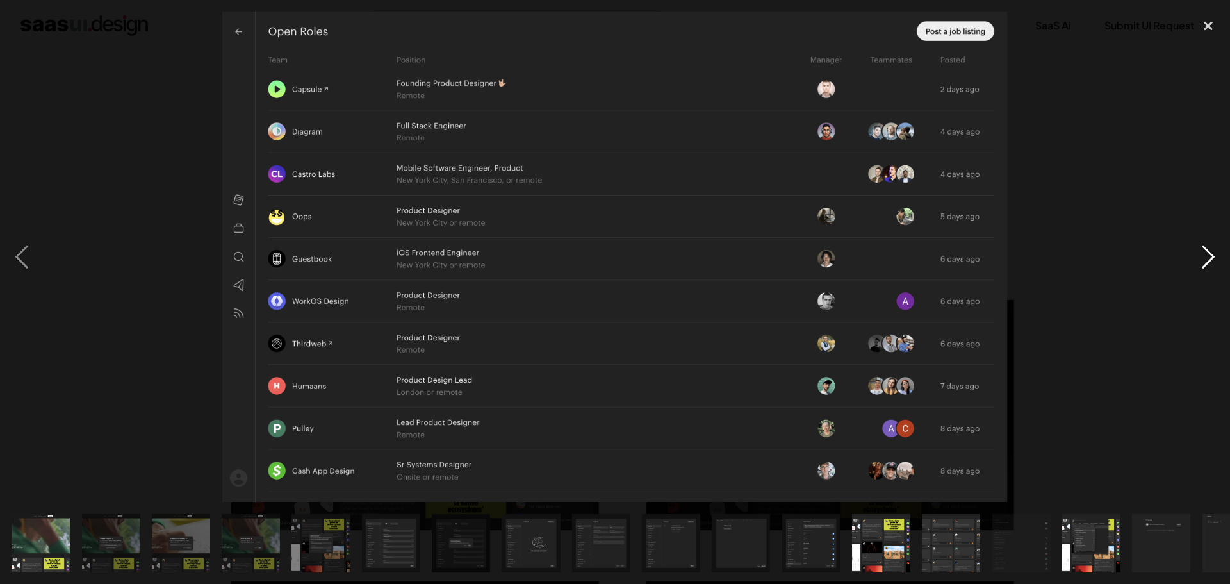
click at [1193, 261] on div "next image" at bounding box center [1208, 257] width 44 height 490
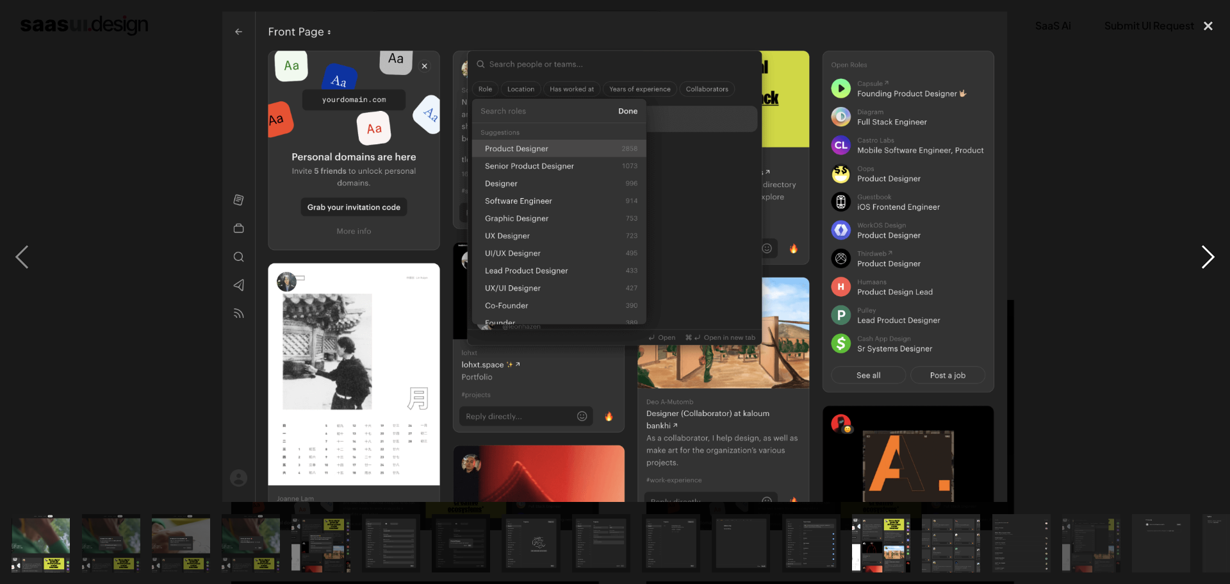
click at [1193, 261] on div "next image" at bounding box center [1208, 257] width 44 height 490
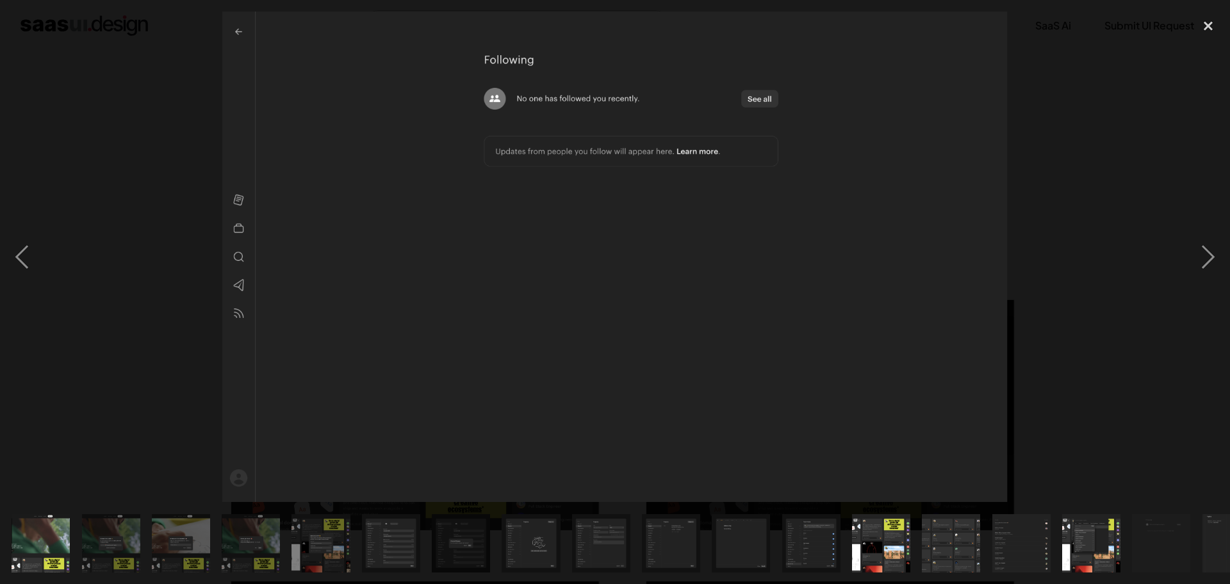
click at [1154, 177] on div at bounding box center [615, 257] width 1230 height 490
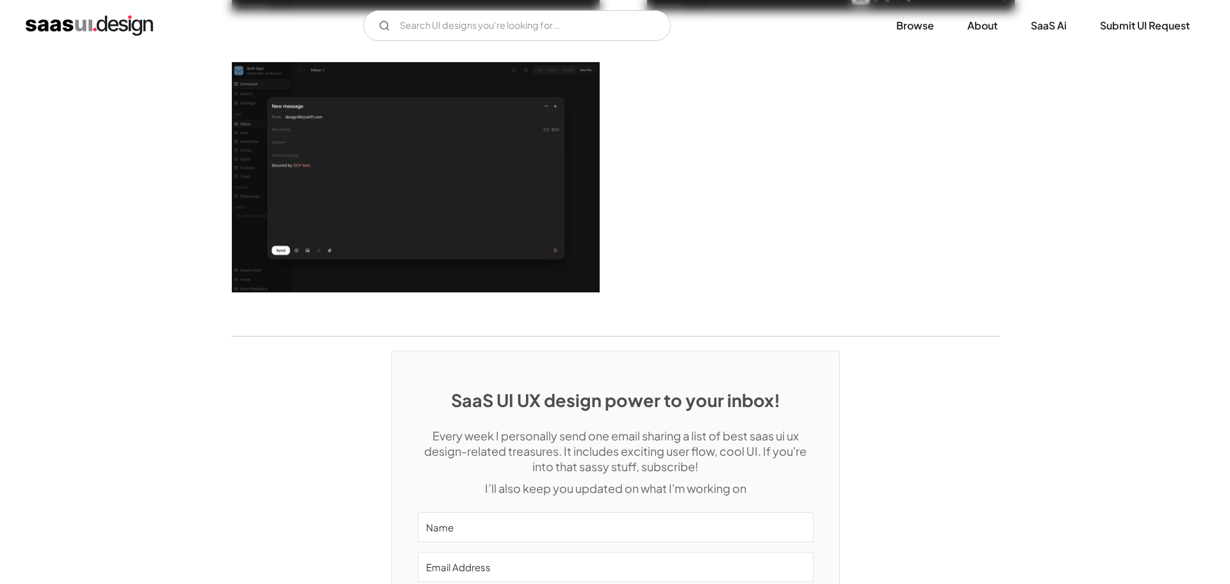
scroll to position [2339, 0]
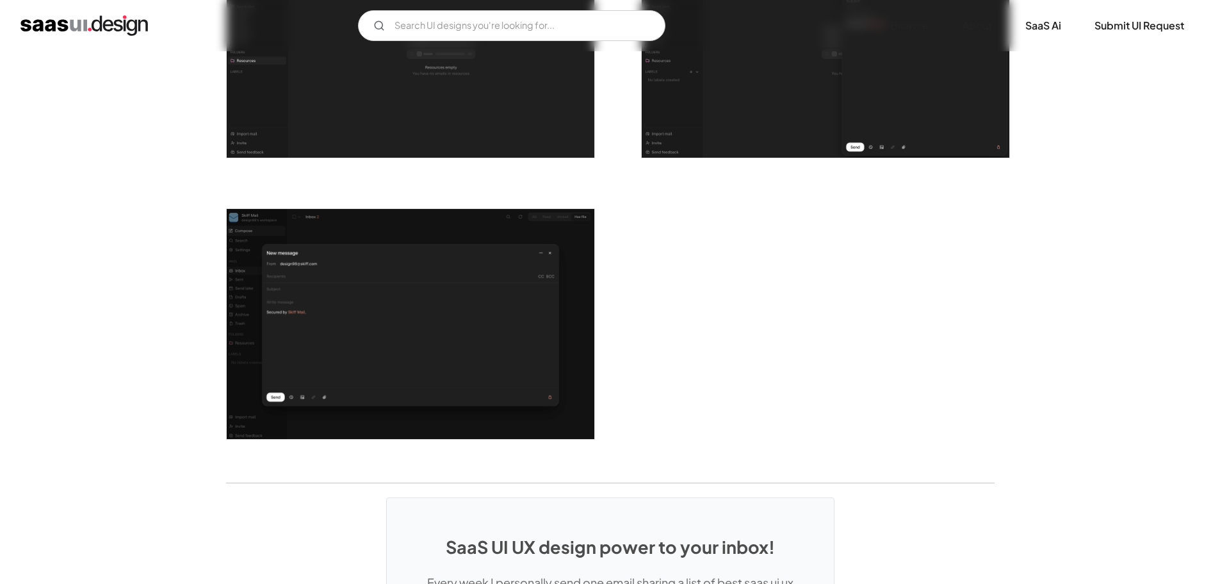
click at [363, 332] on img "open lightbox" at bounding box center [411, 324] width 368 height 230
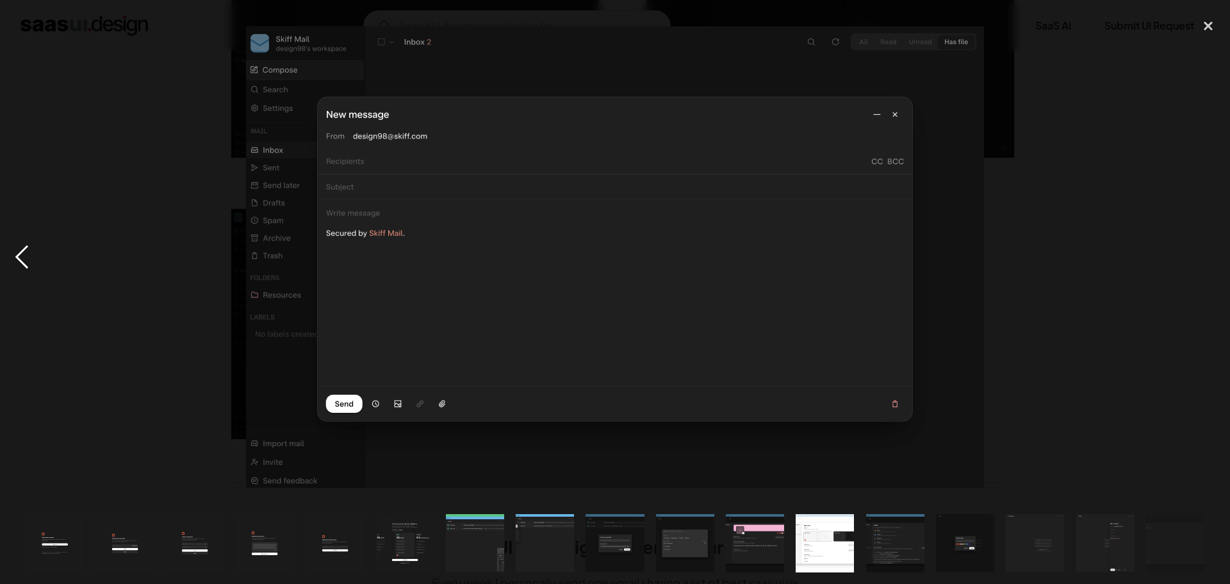
click at [17, 252] on div "previous image" at bounding box center [22, 257] width 44 height 490
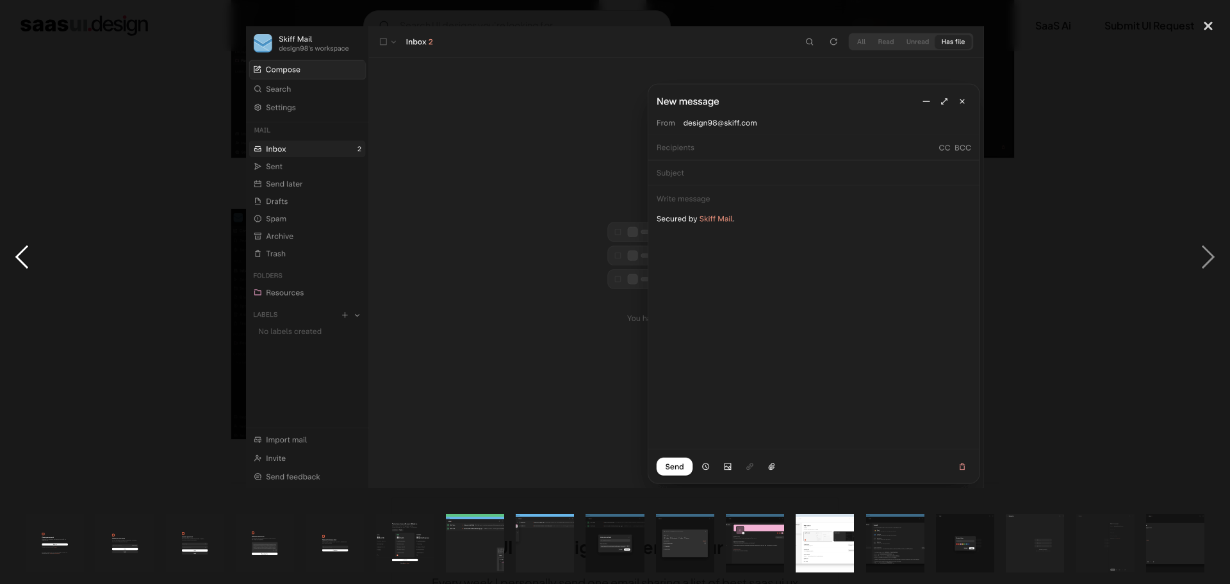
click at [17, 252] on div "previous image" at bounding box center [22, 257] width 44 height 490
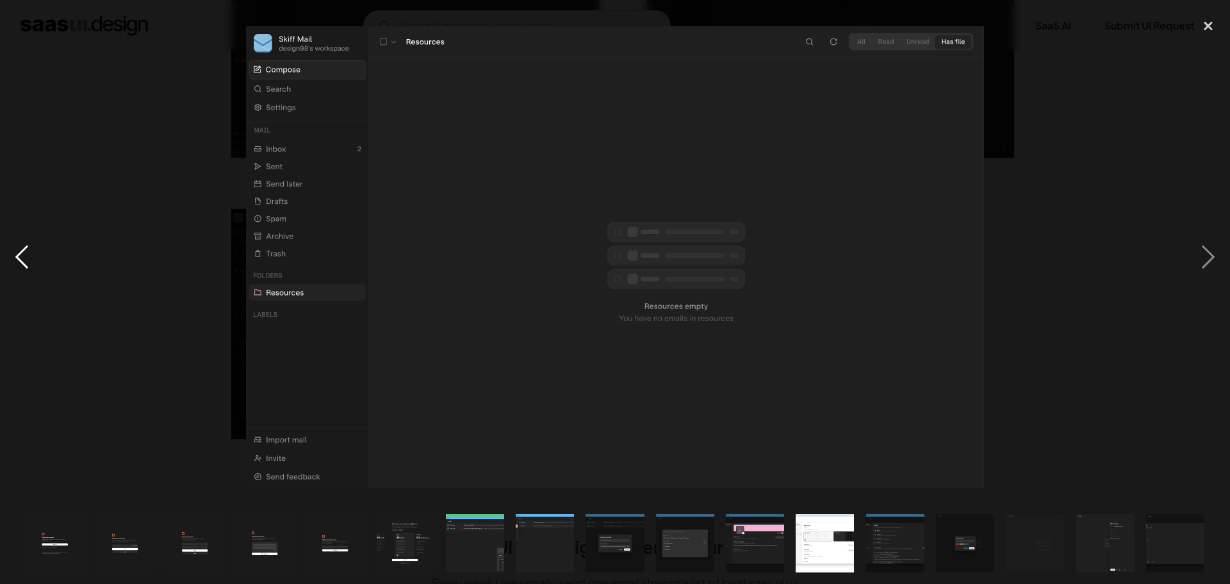
click at [17, 252] on div "previous image" at bounding box center [22, 257] width 44 height 490
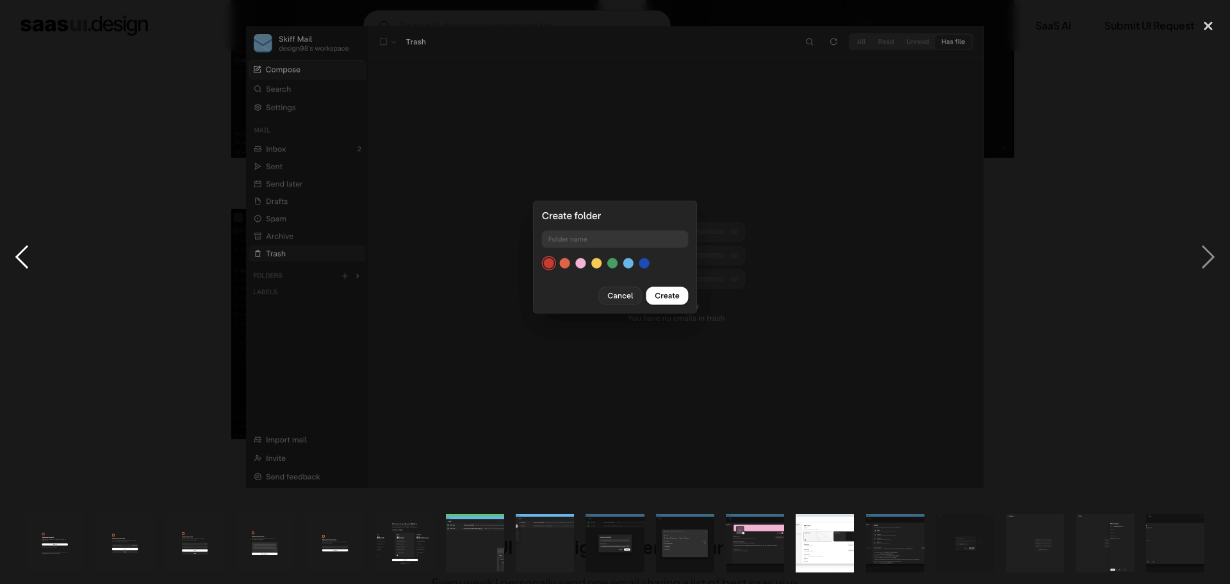
click at [17, 252] on div "previous image" at bounding box center [22, 257] width 44 height 490
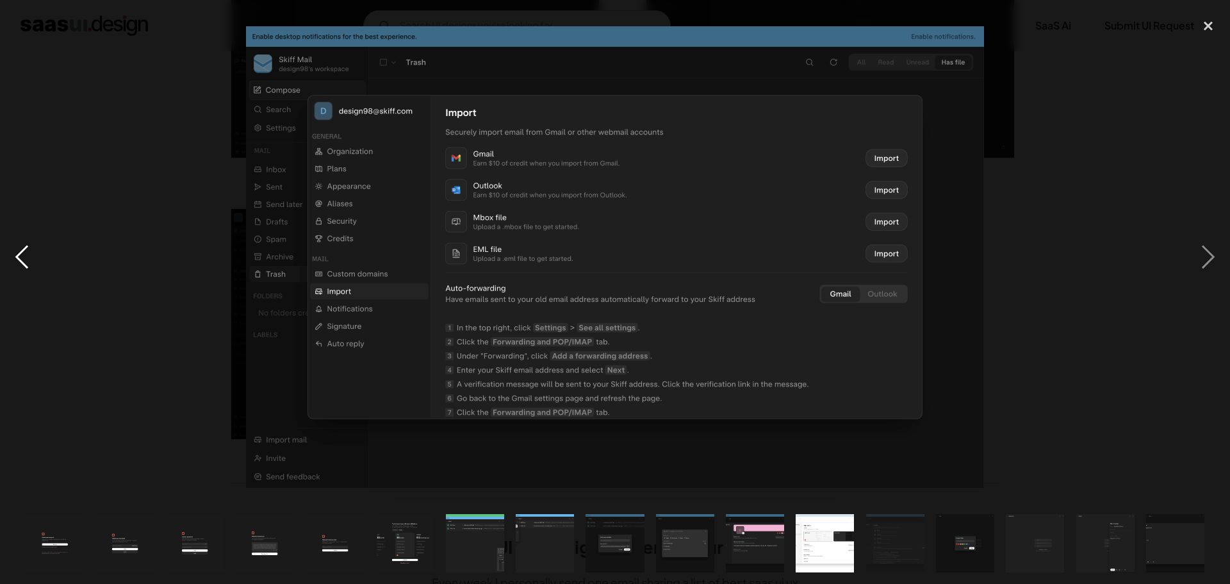
click at [17, 252] on div "previous image" at bounding box center [22, 257] width 44 height 490
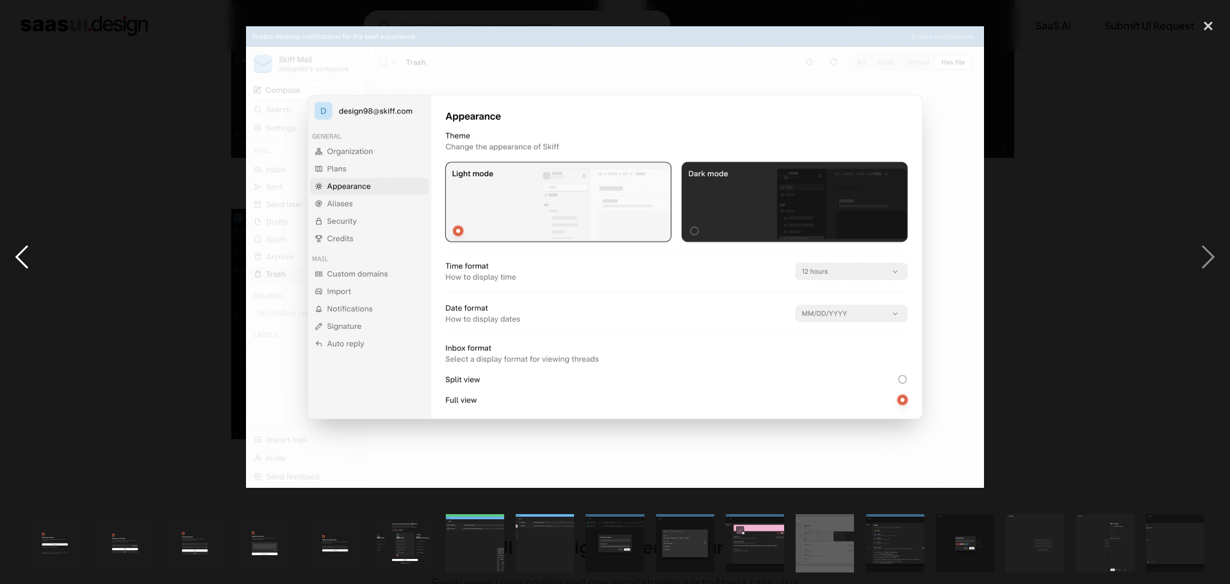
click at [17, 252] on div "previous image" at bounding box center [22, 257] width 44 height 490
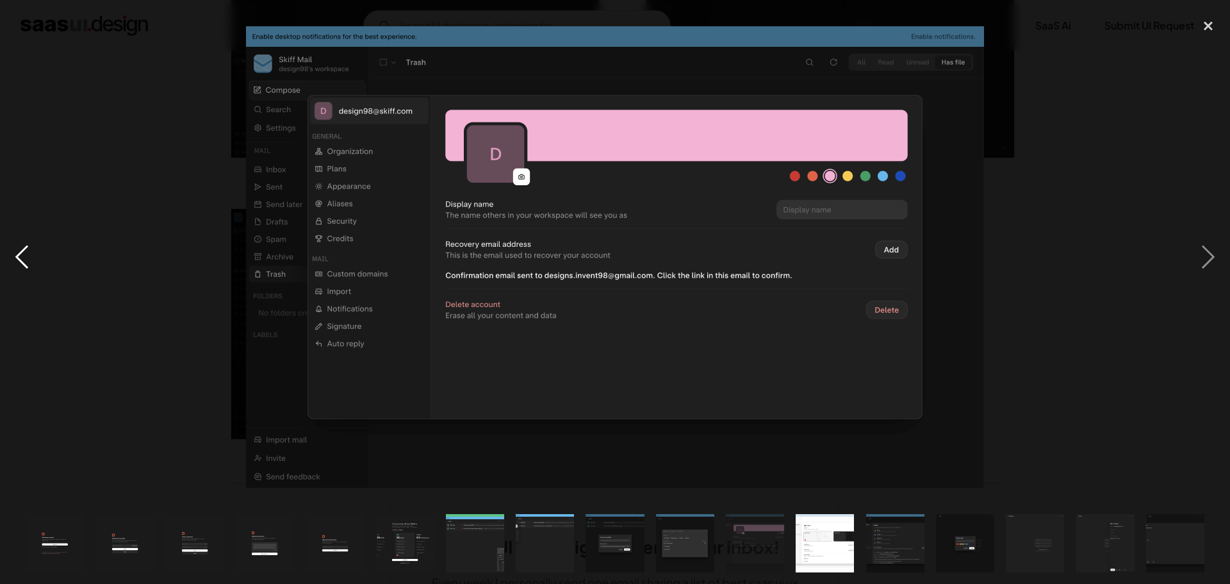
click at [17, 252] on div "previous image" at bounding box center [22, 257] width 44 height 490
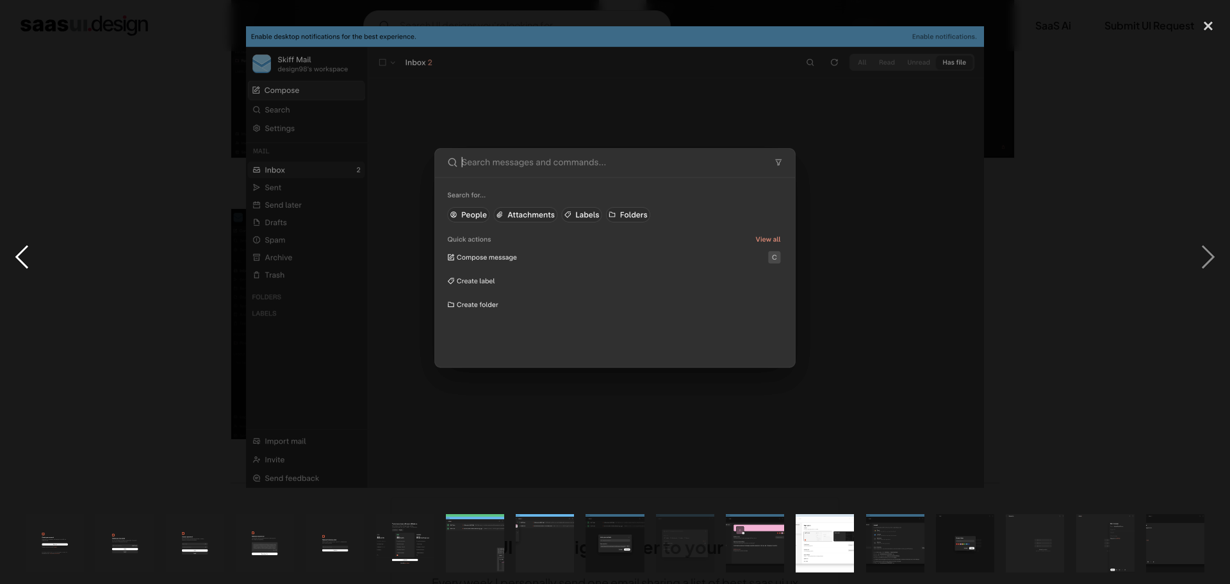
click at [17, 252] on div "previous image" at bounding box center [22, 257] width 44 height 490
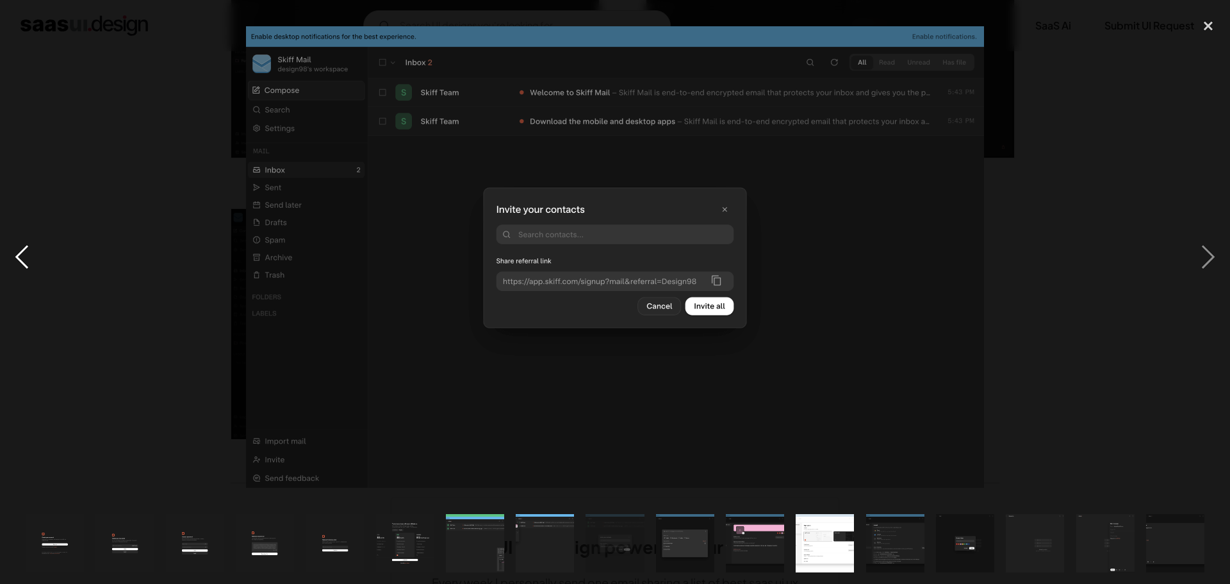
click at [17, 252] on div "previous image" at bounding box center [22, 257] width 44 height 490
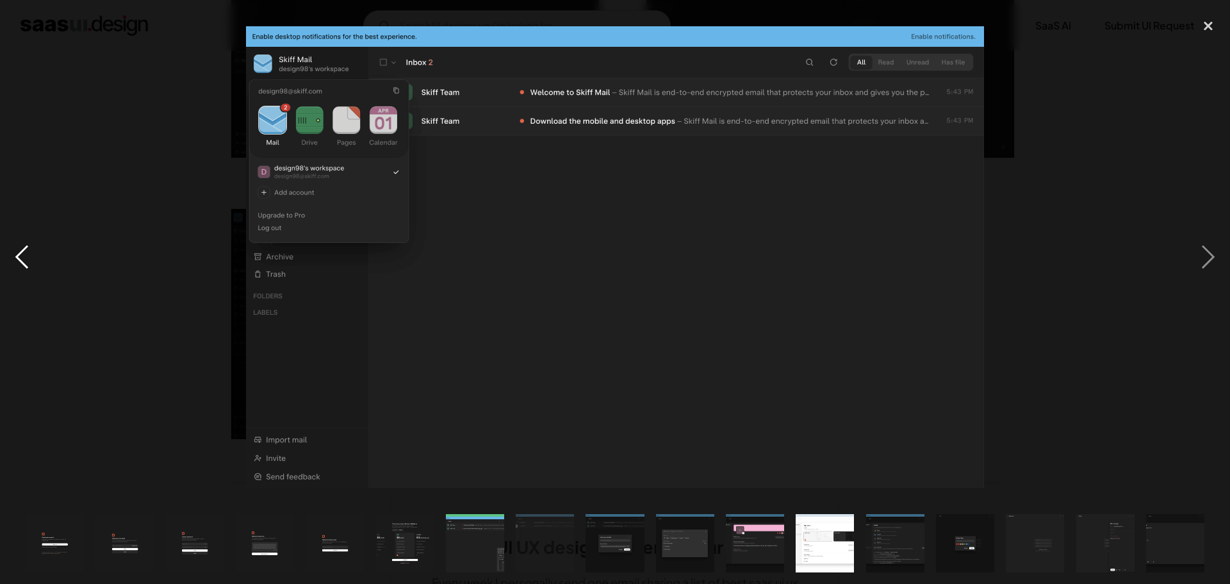
click at [17, 252] on div "previous image" at bounding box center [22, 257] width 44 height 490
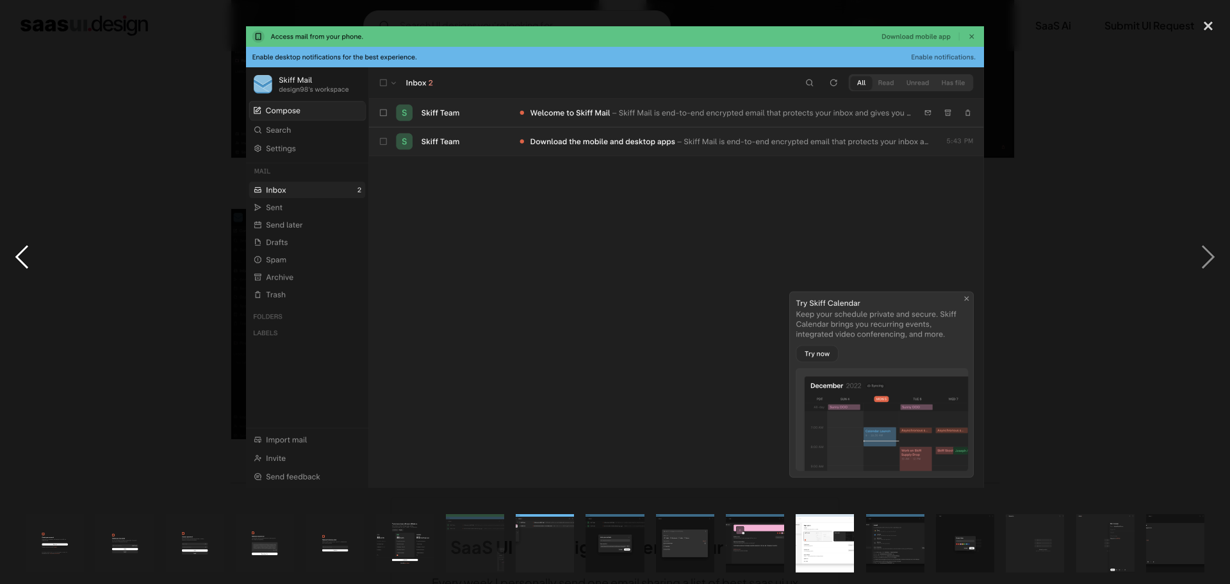
click at [17, 252] on div "previous image" at bounding box center [22, 257] width 44 height 490
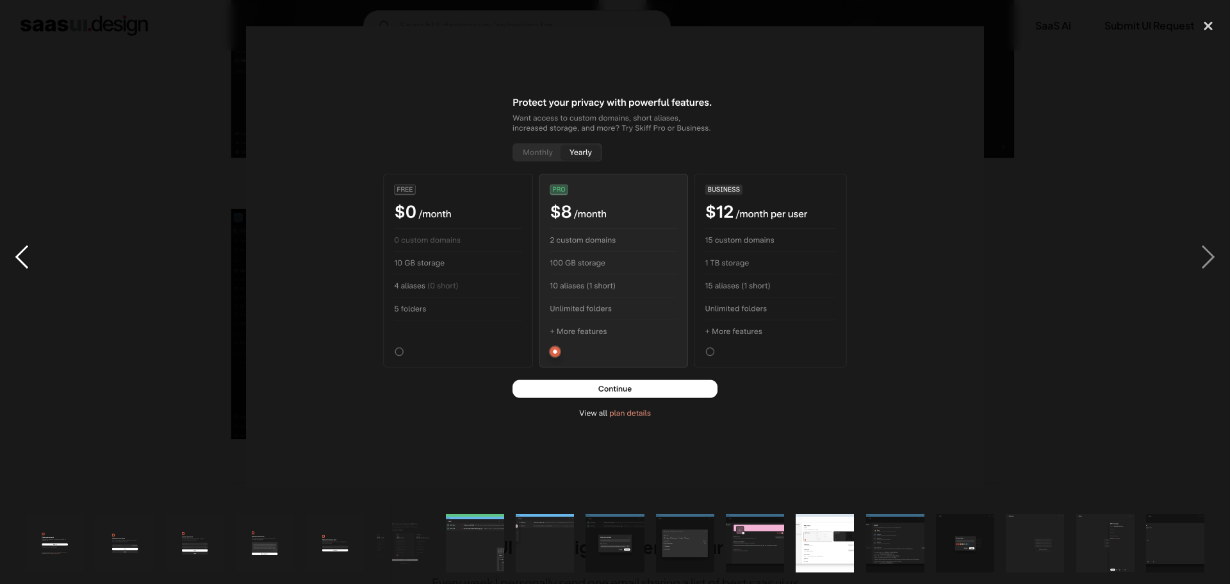
click at [17, 252] on div "previous image" at bounding box center [22, 257] width 44 height 490
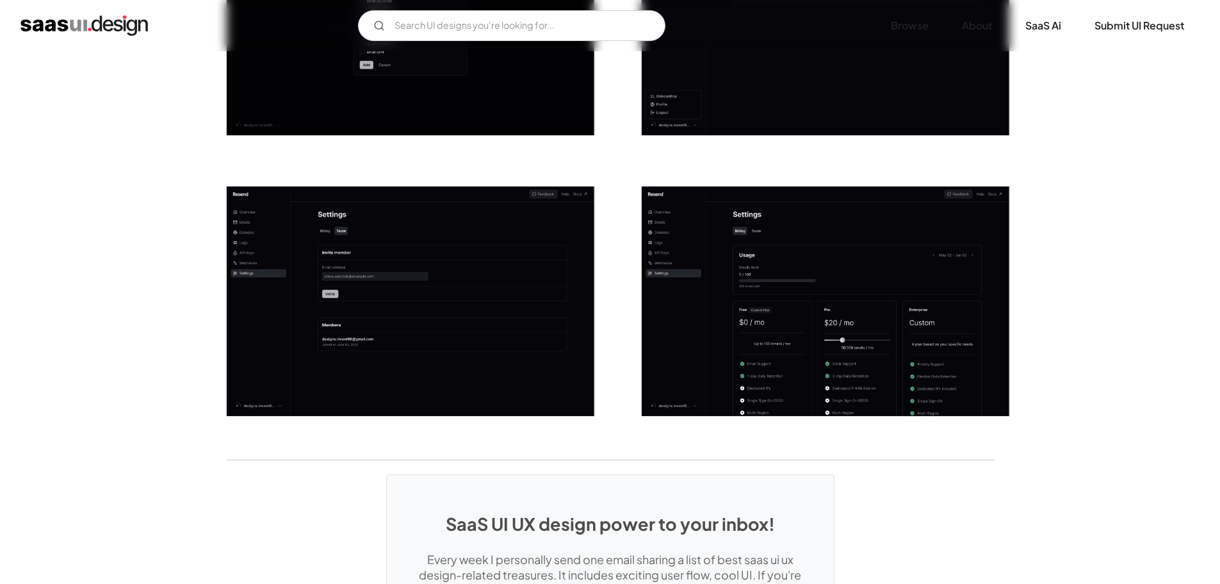
scroll to position [1665, 0]
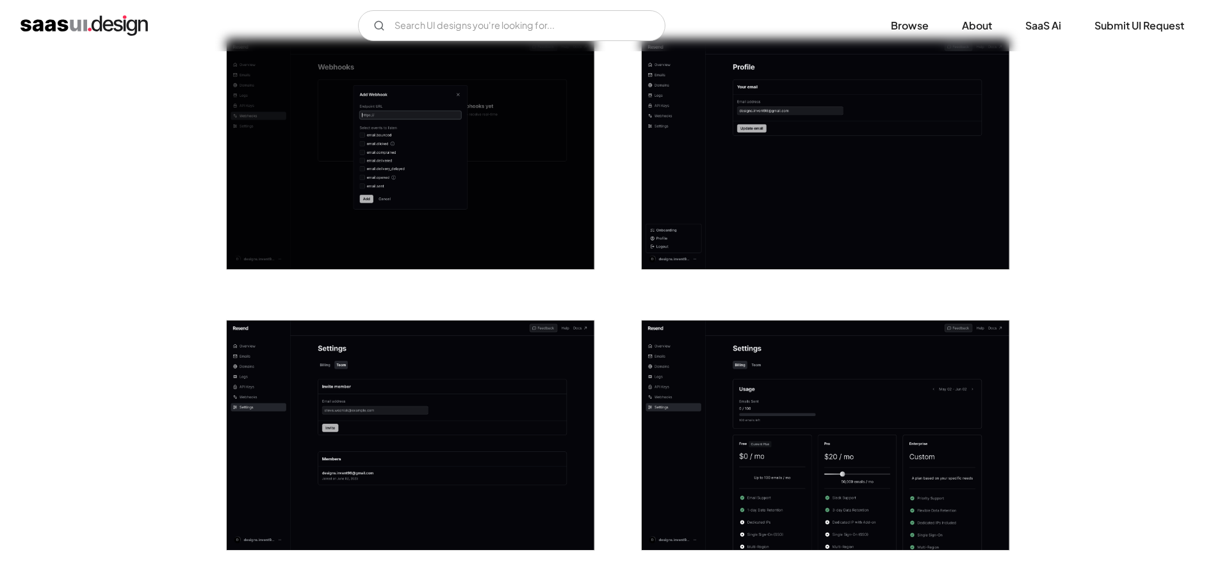
click at [847, 412] on img "open lightbox" at bounding box center [826, 435] width 368 height 230
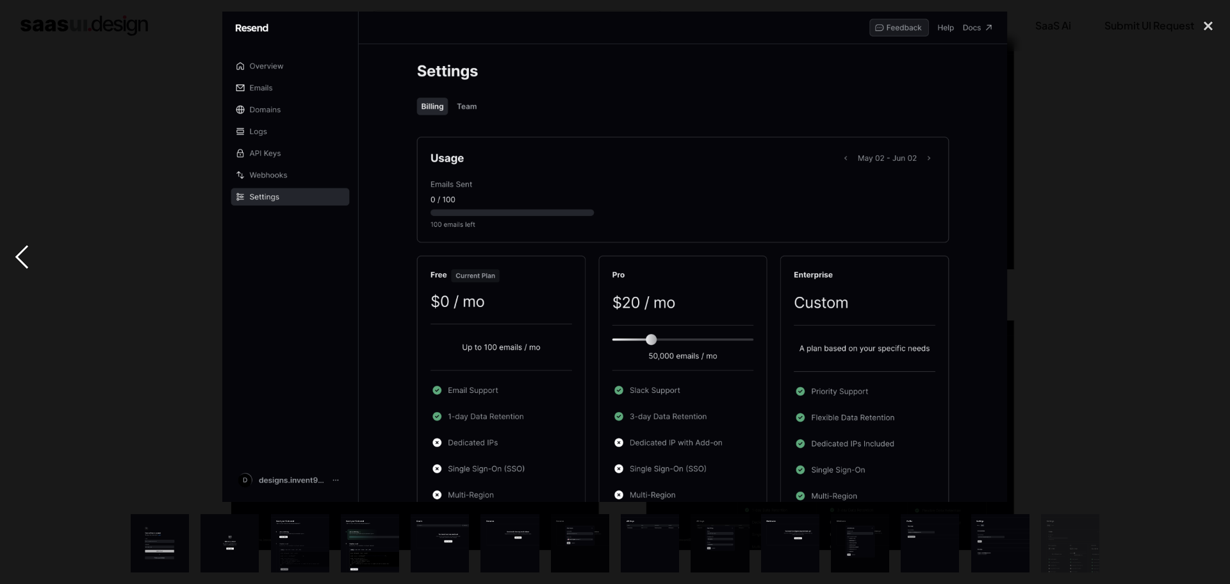
click at [42, 250] on div "previous image" at bounding box center [22, 257] width 44 height 490
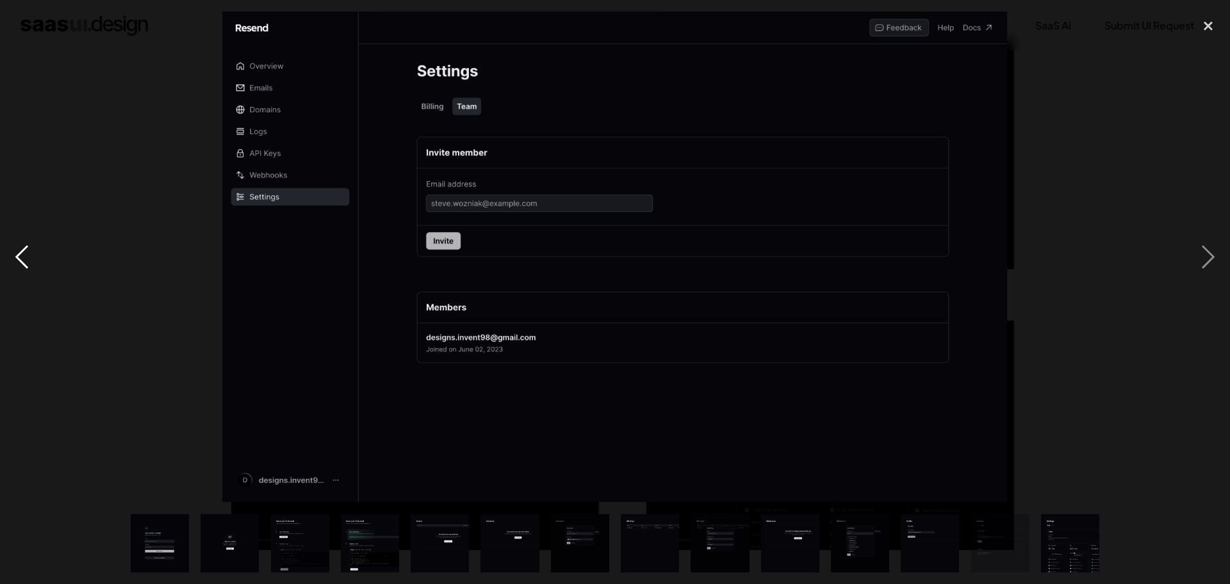
click at [42, 250] on div "previous image" at bounding box center [22, 257] width 44 height 490
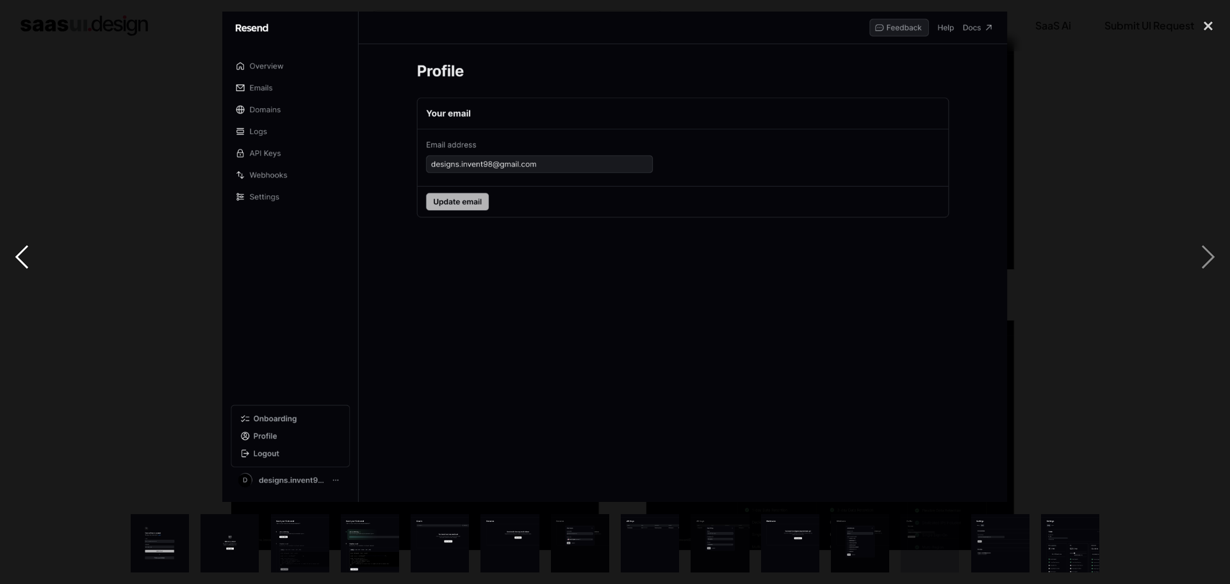
click at [42, 250] on div "previous image" at bounding box center [22, 257] width 44 height 490
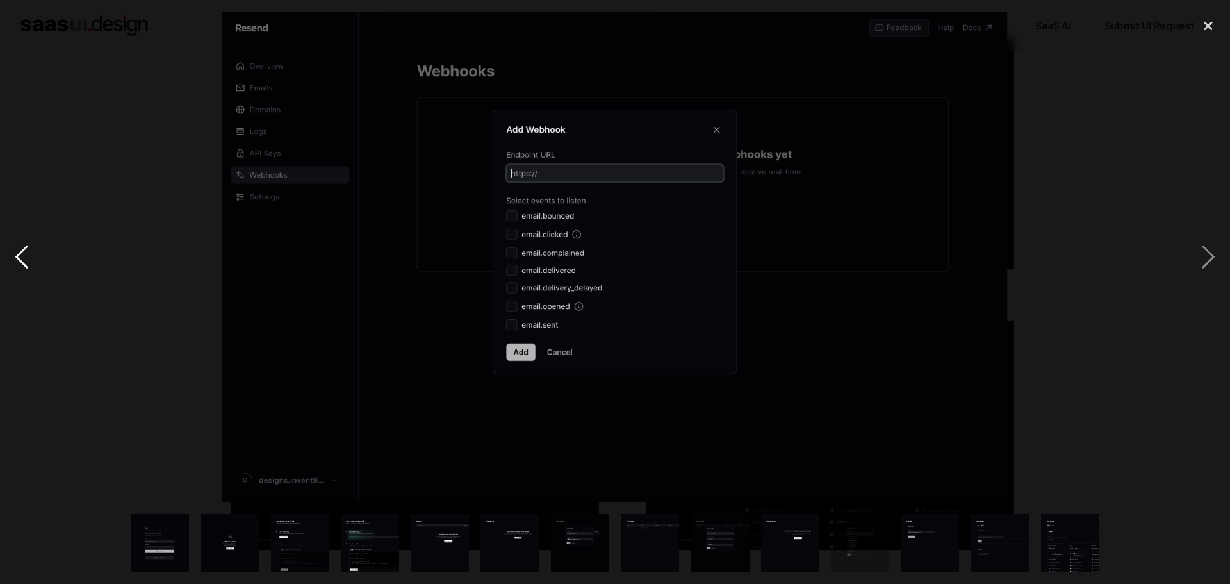
click at [42, 250] on div "previous image" at bounding box center [22, 257] width 44 height 490
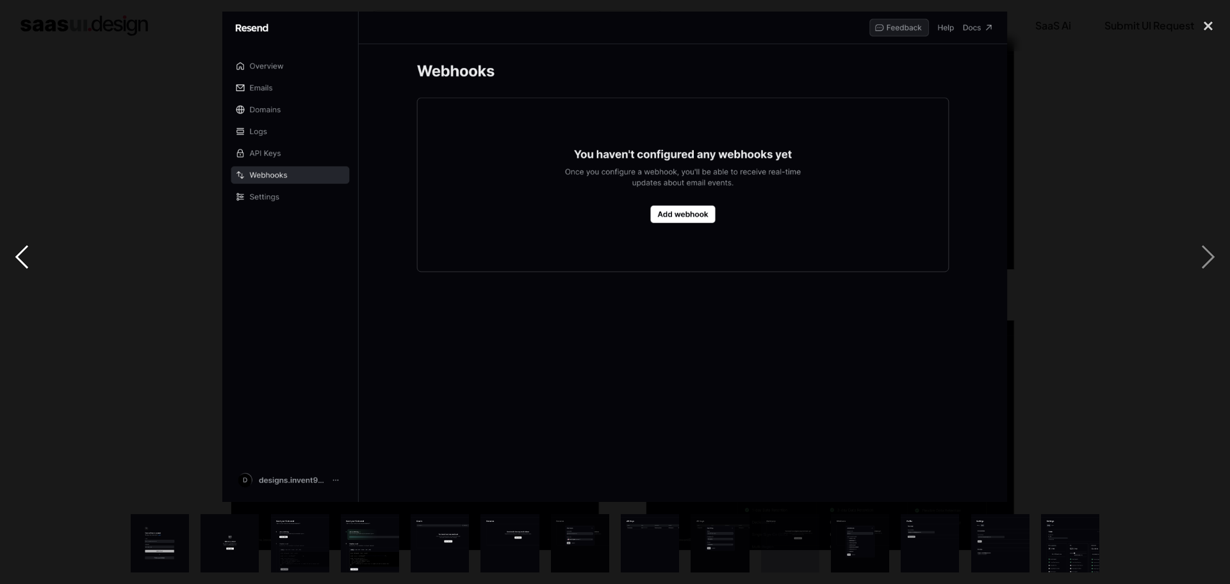
click at [42, 250] on div "previous image" at bounding box center [22, 257] width 44 height 490
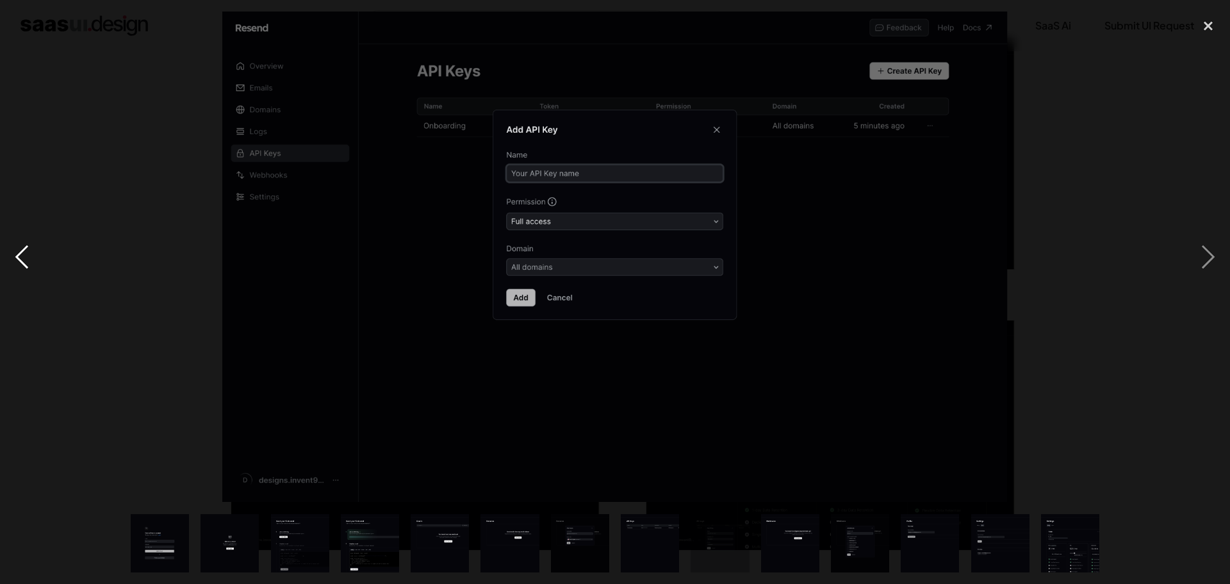
click at [42, 250] on div "previous image" at bounding box center [22, 257] width 44 height 490
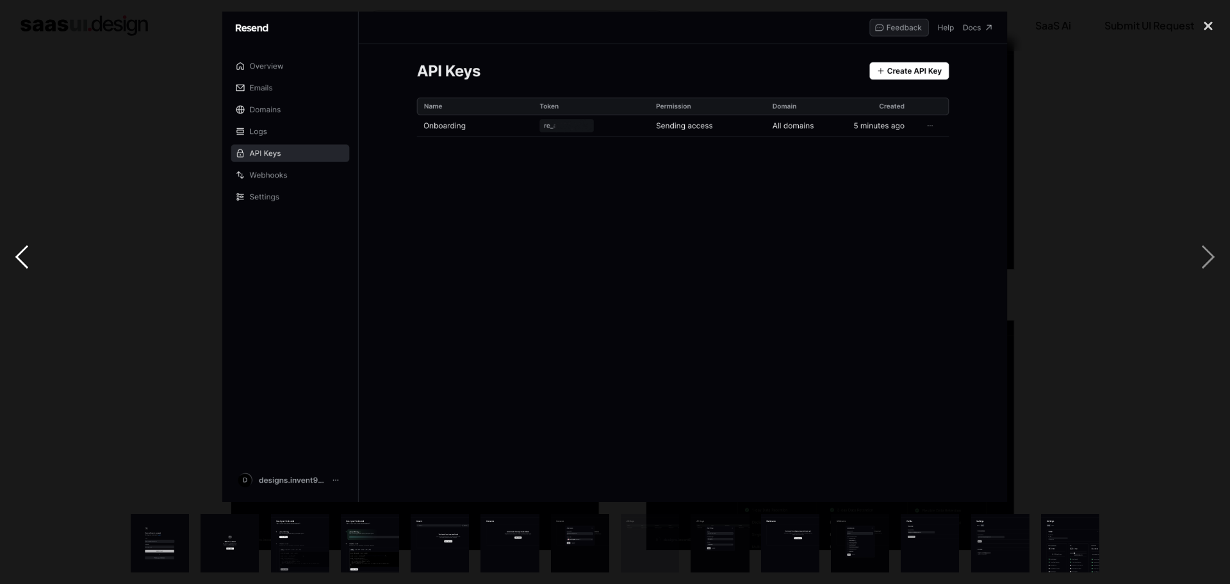
click at [42, 250] on div "previous image" at bounding box center [22, 257] width 44 height 490
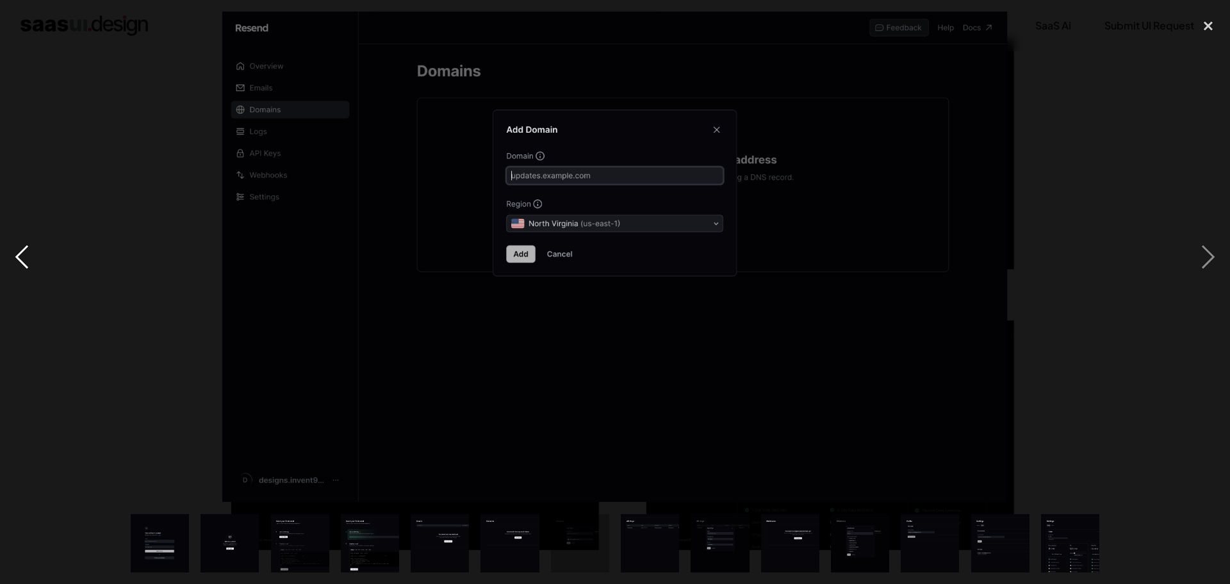
click at [42, 250] on div "previous image" at bounding box center [22, 257] width 44 height 490
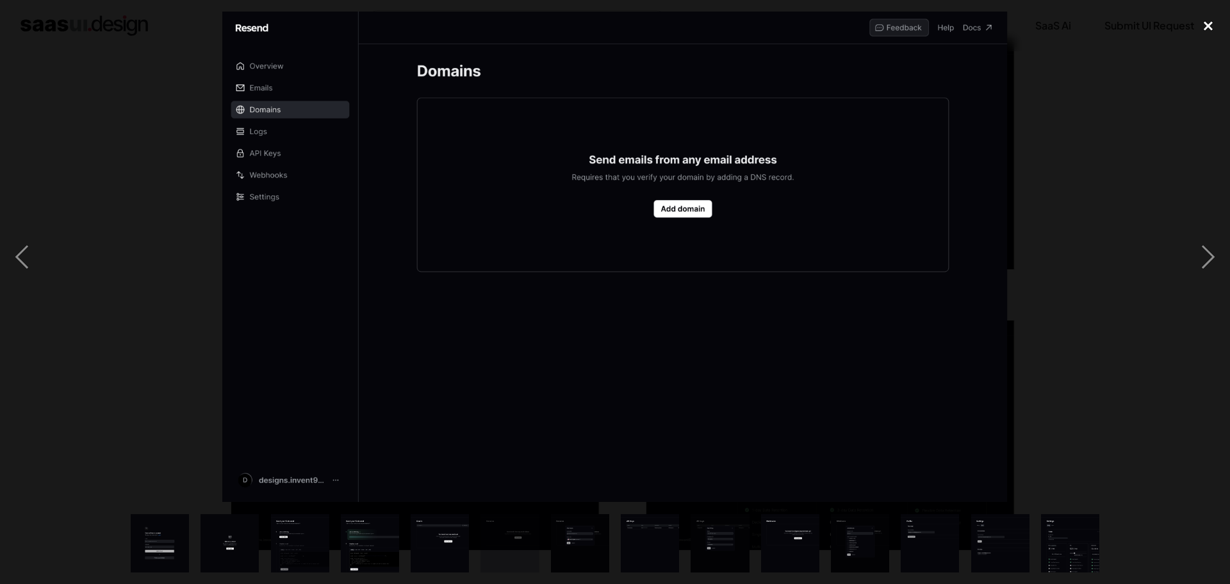
click at [1205, 29] on div "close lightbox" at bounding box center [1208, 26] width 44 height 28
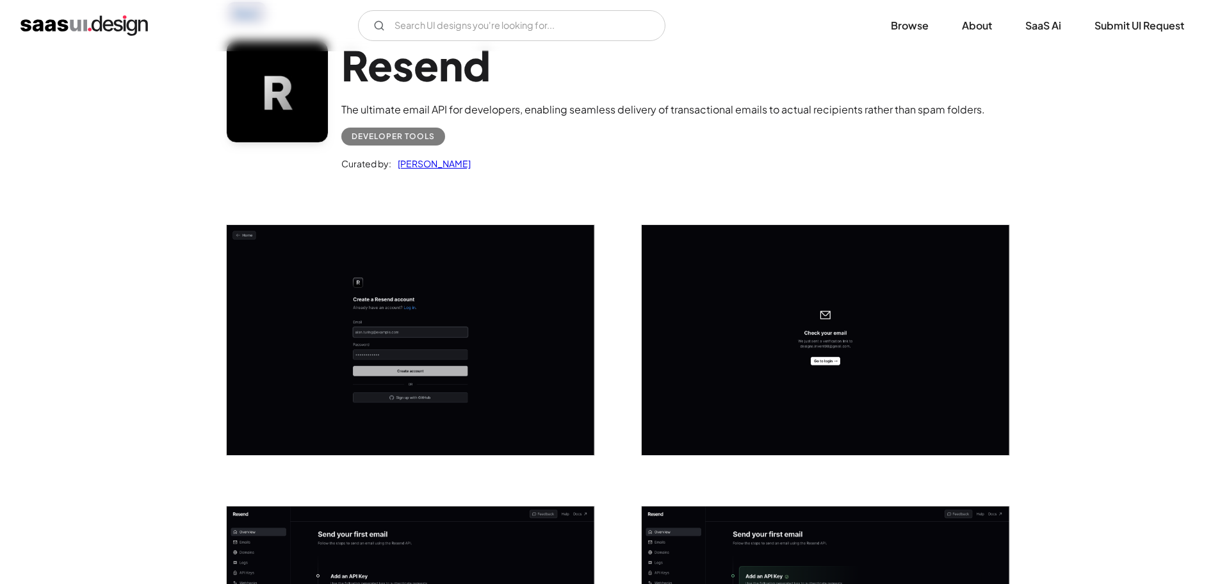
scroll to position [0, 0]
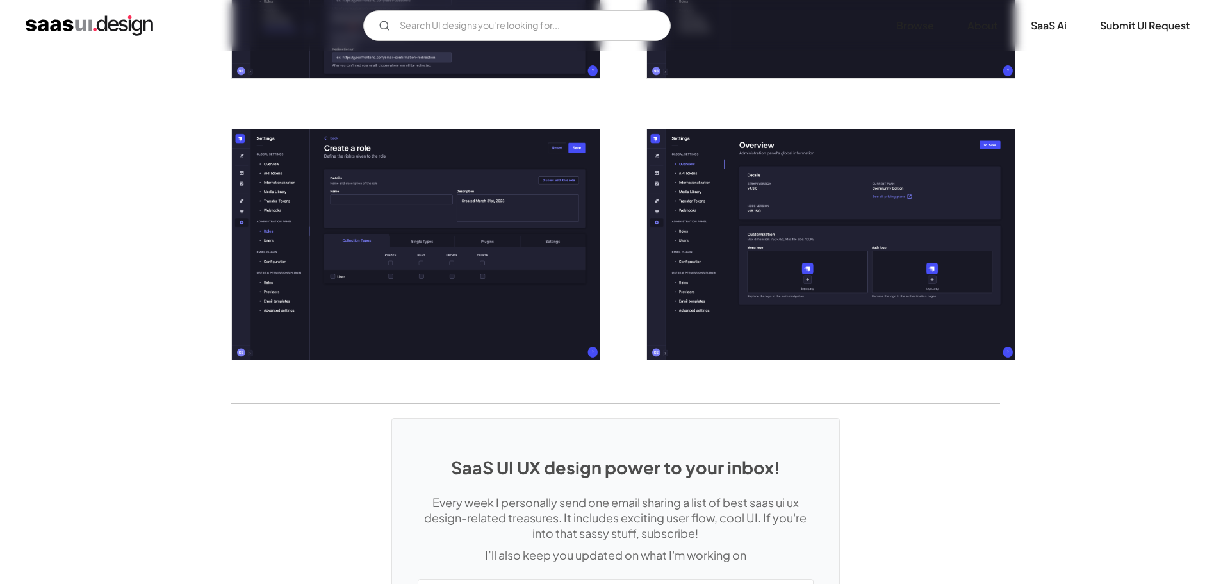
scroll to position [2626, 0]
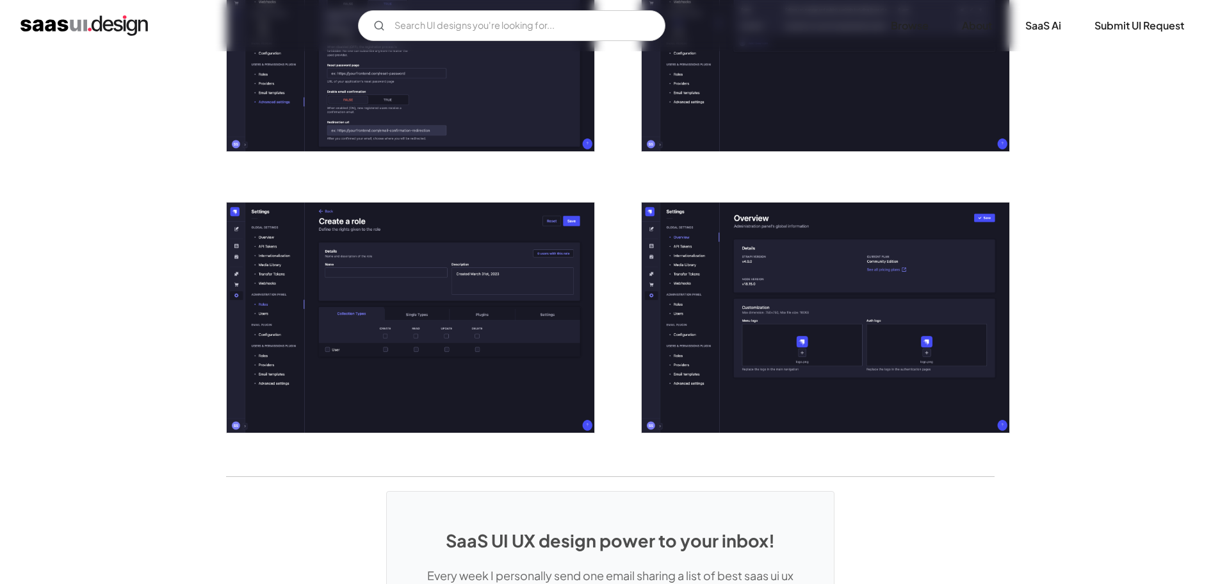
click at [882, 281] on img "open lightbox" at bounding box center [826, 317] width 368 height 230
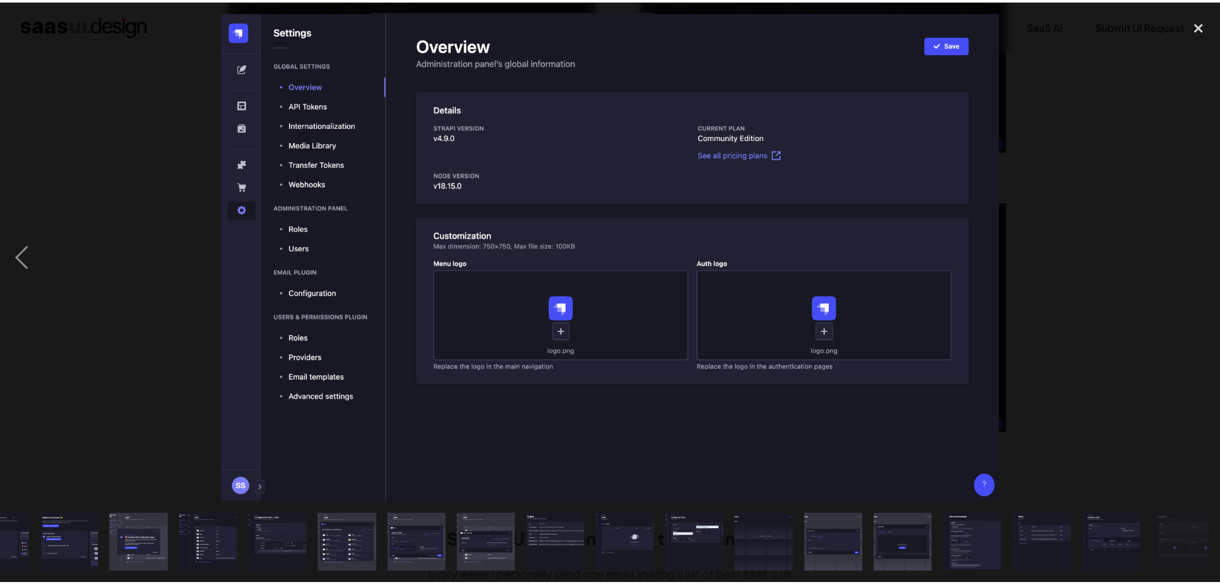
scroll to position [0, 182]
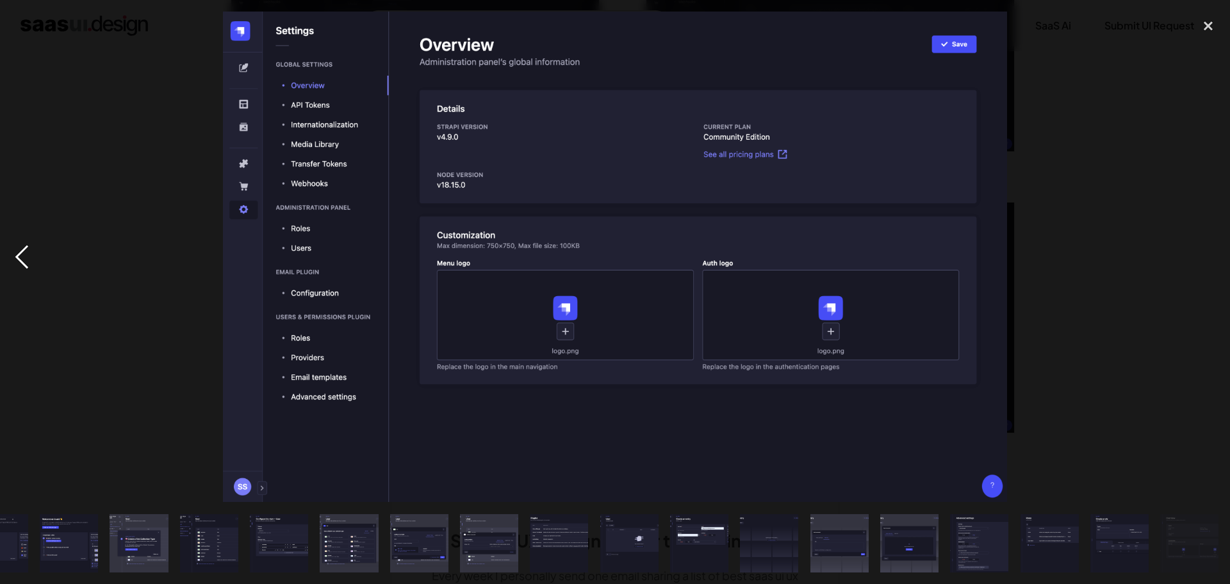
click at [16, 261] on div "previous image" at bounding box center [22, 257] width 44 height 490
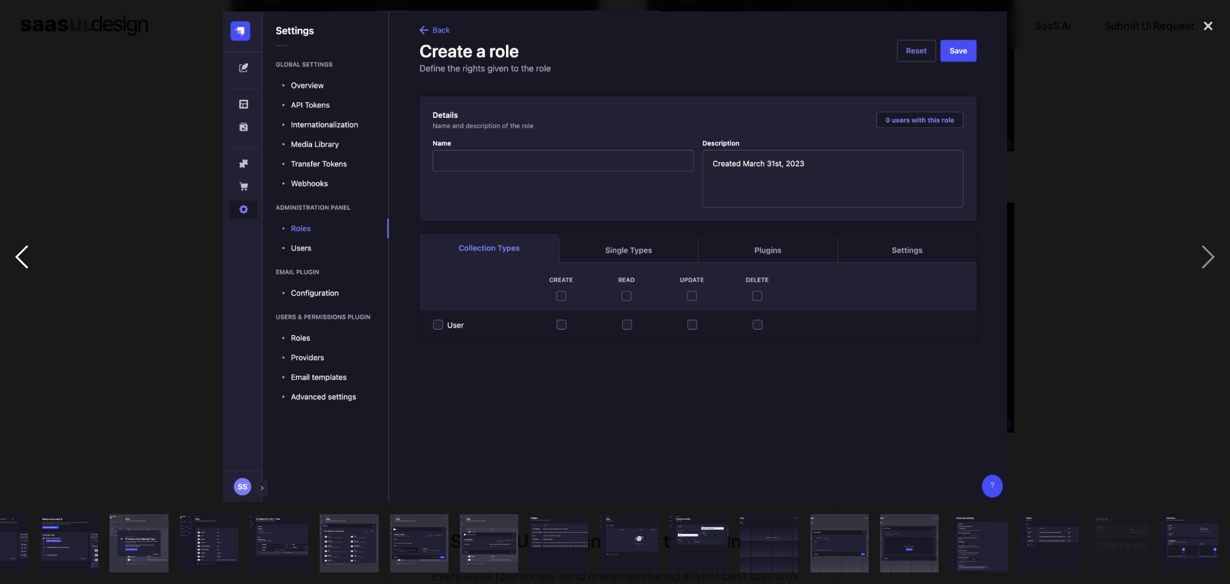
click at [17, 261] on div "previous image" at bounding box center [22, 257] width 44 height 490
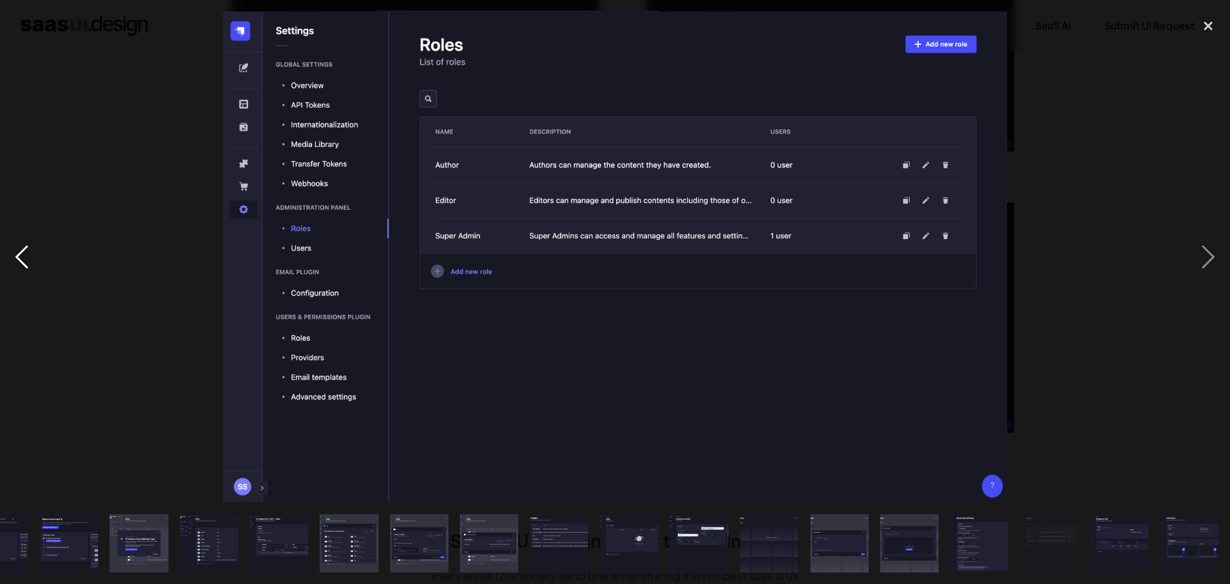
click at [17, 261] on div "previous image" at bounding box center [22, 257] width 44 height 490
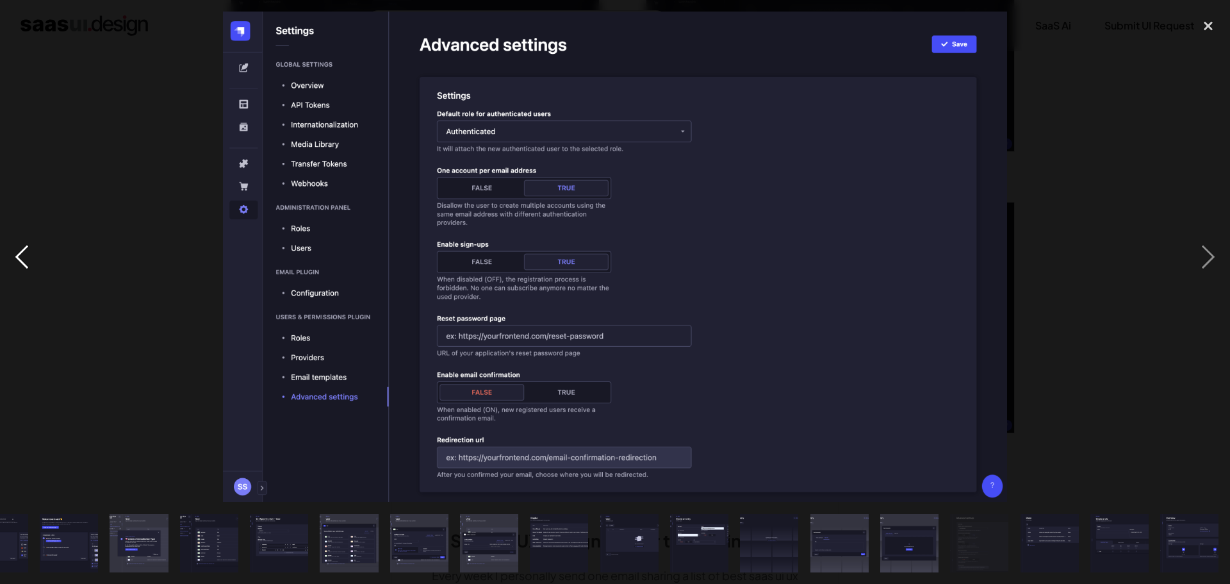
click at [17, 261] on div "previous image" at bounding box center [22, 257] width 44 height 490
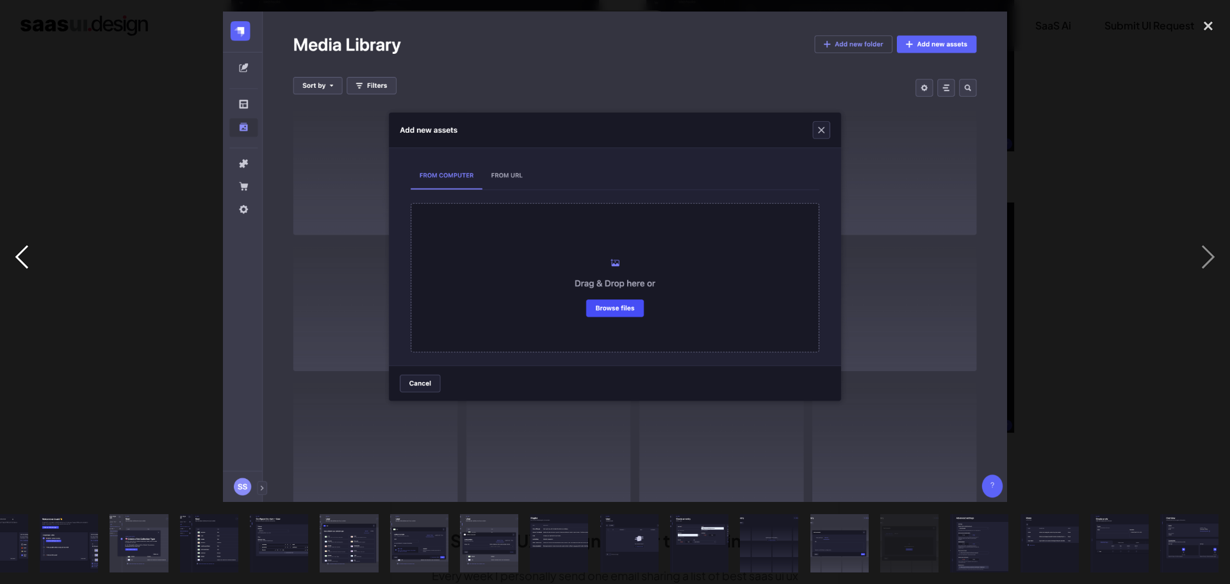
click at [17, 261] on div "previous image" at bounding box center [22, 257] width 44 height 490
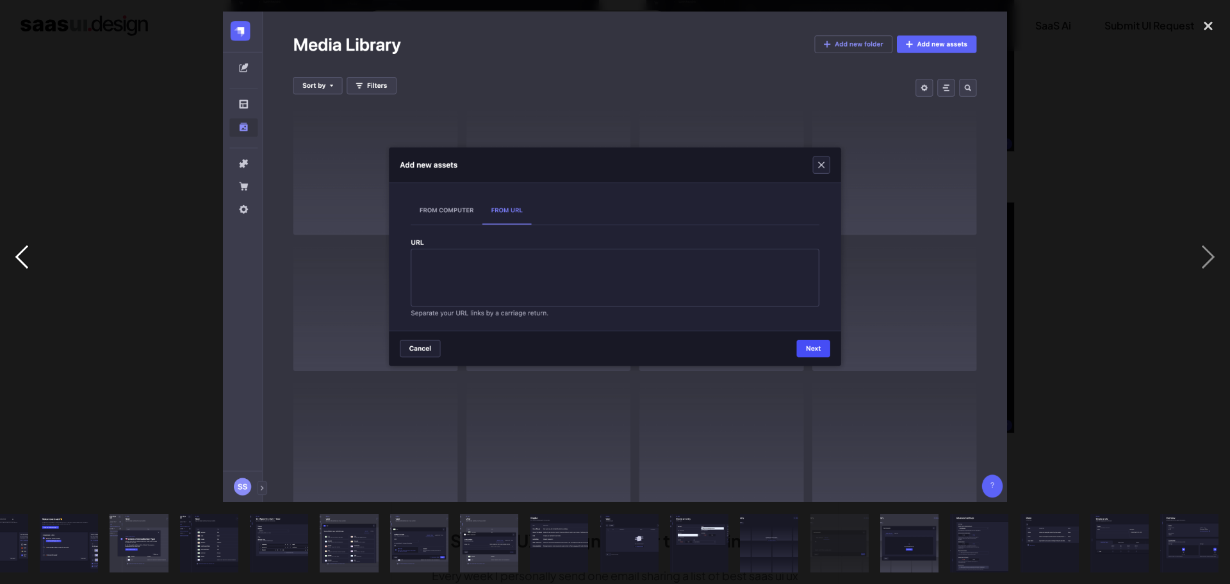
click at [17, 261] on div "previous image" at bounding box center [22, 257] width 44 height 490
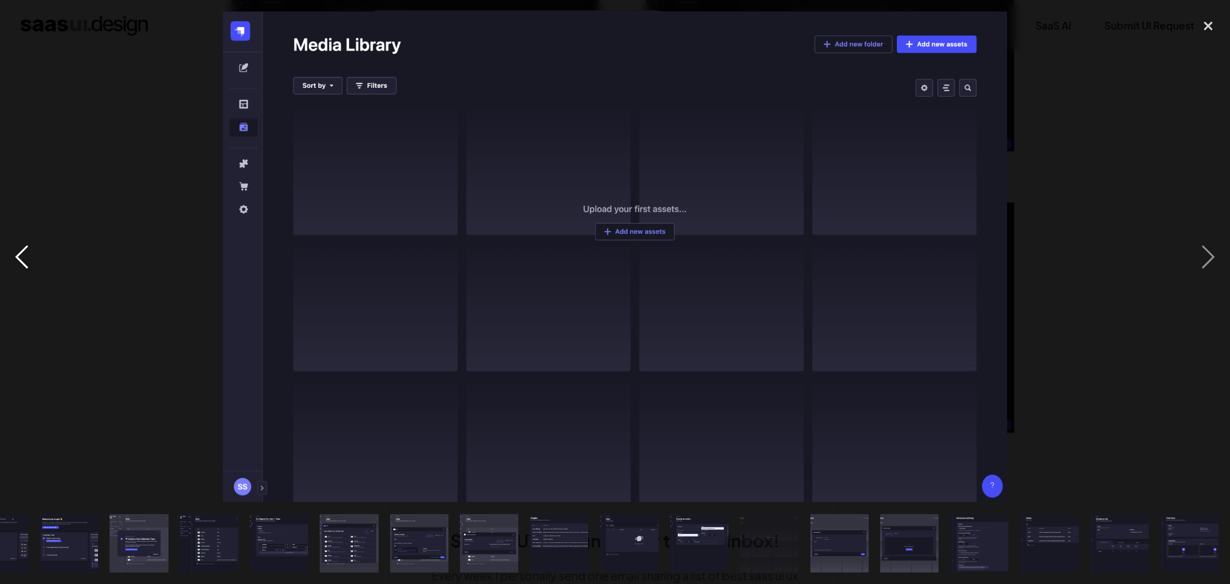
click at [17, 261] on div "previous image" at bounding box center [22, 257] width 44 height 490
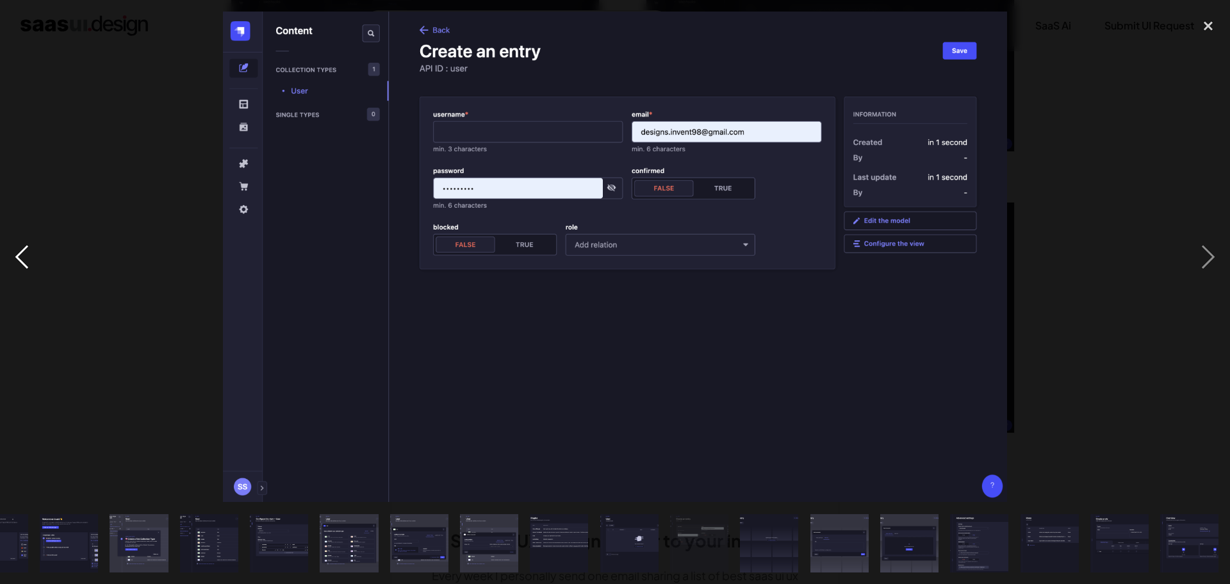
click at [17, 261] on div "previous image" at bounding box center [22, 257] width 44 height 490
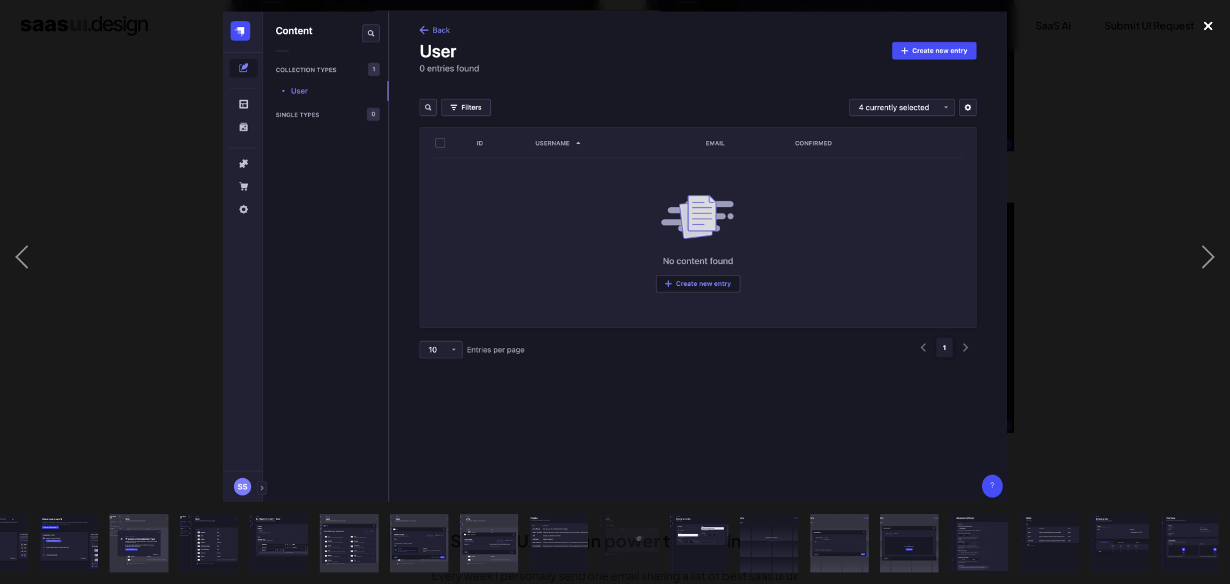
click at [1203, 26] on div "close lightbox" at bounding box center [1208, 26] width 44 height 28
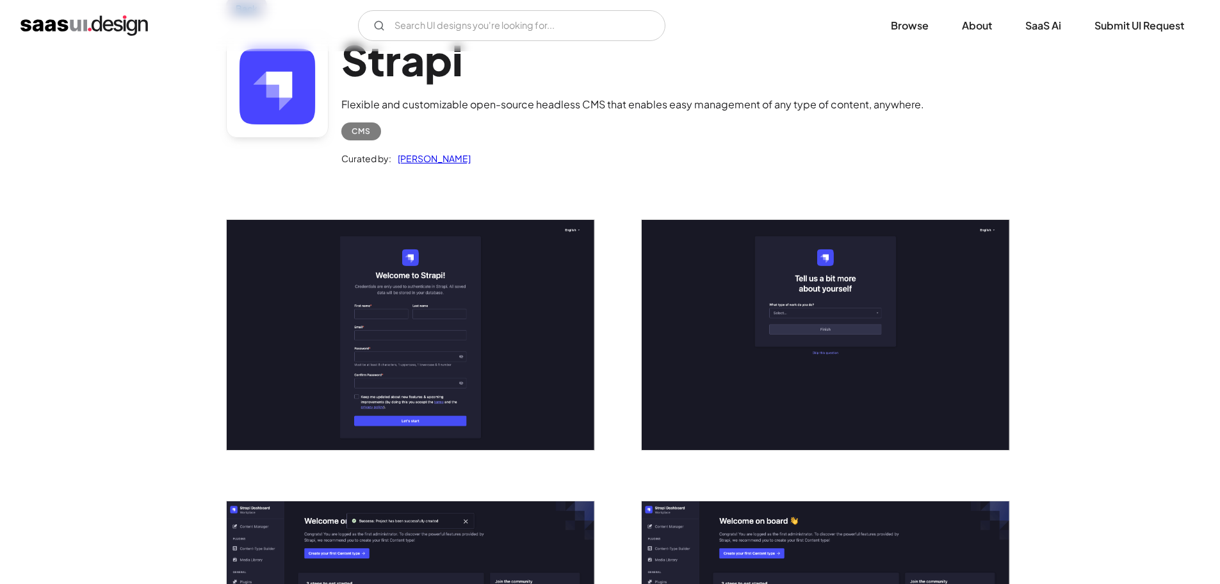
scroll to position [0, 0]
